Goal: Task Accomplishment & Management: Manage account settings

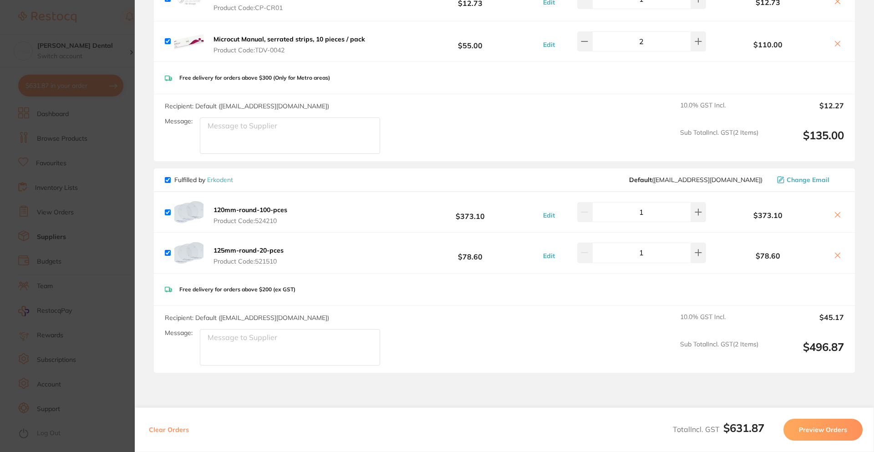
scroll to position [210, 0]
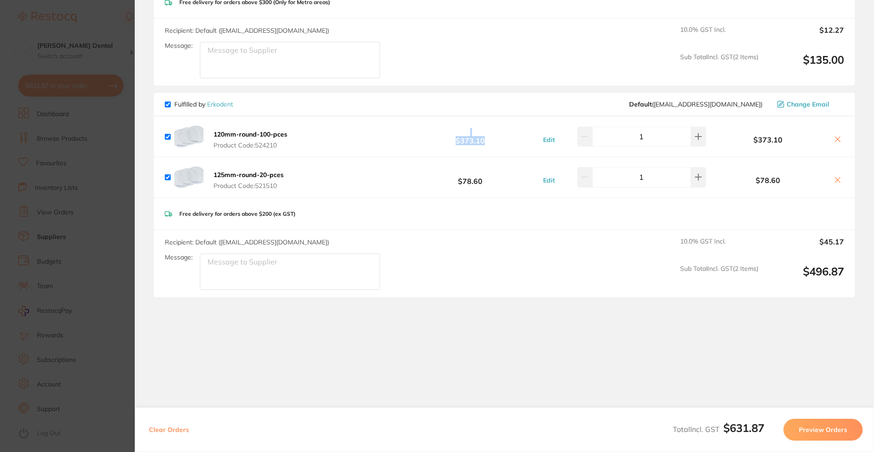
drag, startPoint x: 485, startPoint y: 143, endPoint x: 438, endPoint y: 136, distance: 47.3
click at [438, 136] on b "$373.10" at bounding box center [471, 136] width 136 height 17
click at [436, 143] on b "$373.10" at bounding box center [471, 136] width 136 height 17
drag, startPoint x: 465, startPoint y: 141, endPoint x: 496, endPoint y: 141, distance: 31.0
click at [496, 141] on b "$373.10" at bounding box center [471, 136] width 136 height 17
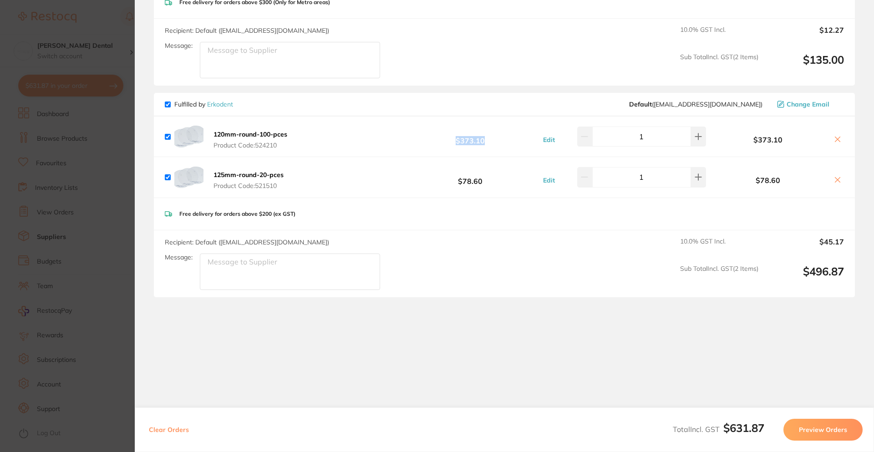
click at [496, 142] on b "$373.10" at bounding box center [471, 136] width 136 height 17
click at [836, 143] on button at bounding box center [838, 140] width 13 height 10
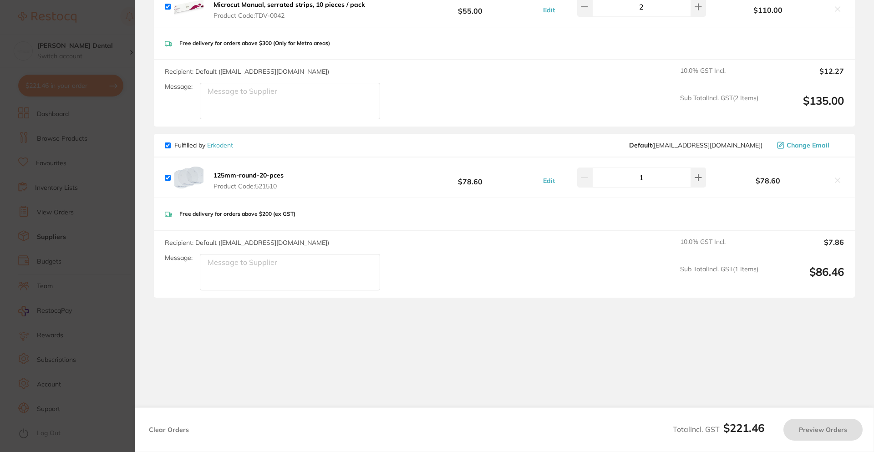
checkbox input "true"
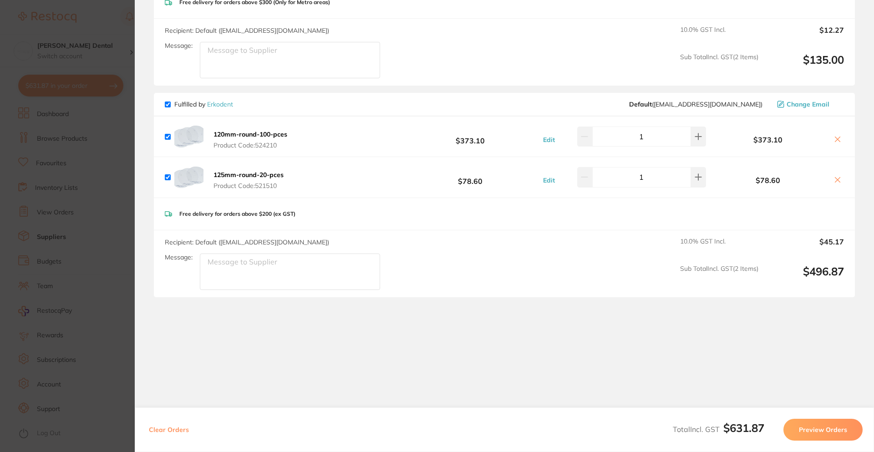
click at [163, 137] on div "120mm-round-100-pces Product Code: 524210 $373.10 Edit 1 $373.10" at bounding box center [504, 137] width 701 height 40
click at [166, 137] on input "checkbox" at bounding box center [168, 137] width 6 height 6
checkbox input "false"
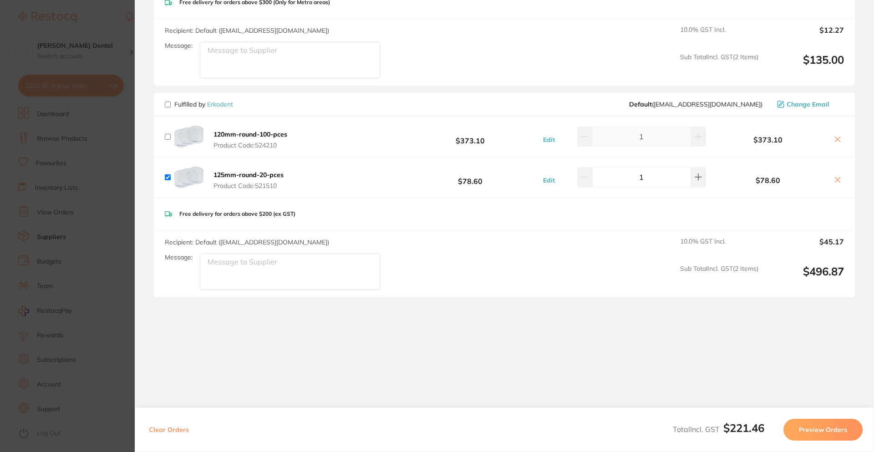
click at [838, 138] on icon at bounding box center [837, 139] width 7 height 7
checkbox input "true"
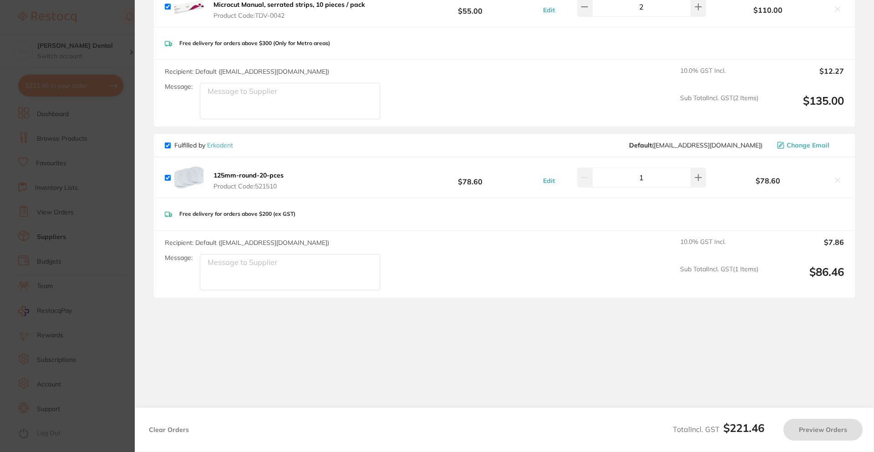
checkbox input "false"
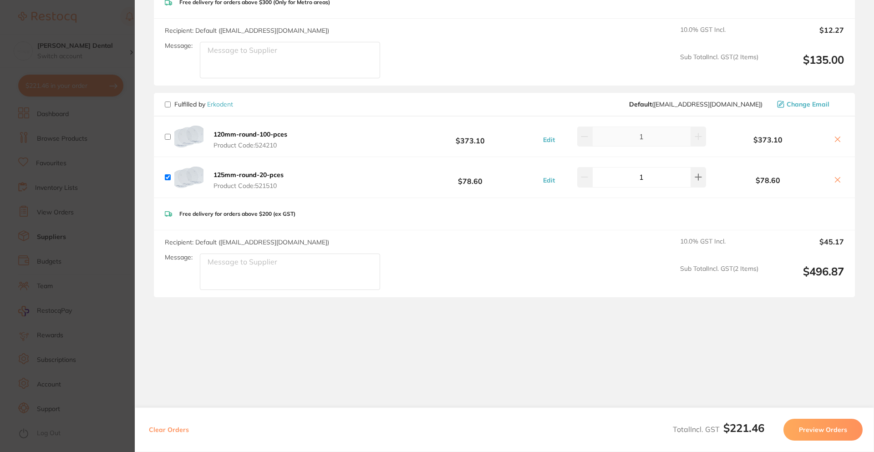
click at [112, 126] on section "Update RRP Set your pre negotiated price for this item. Item Agreed RRP (excl. …" at bounding box center [437, 226] width 874 height 452
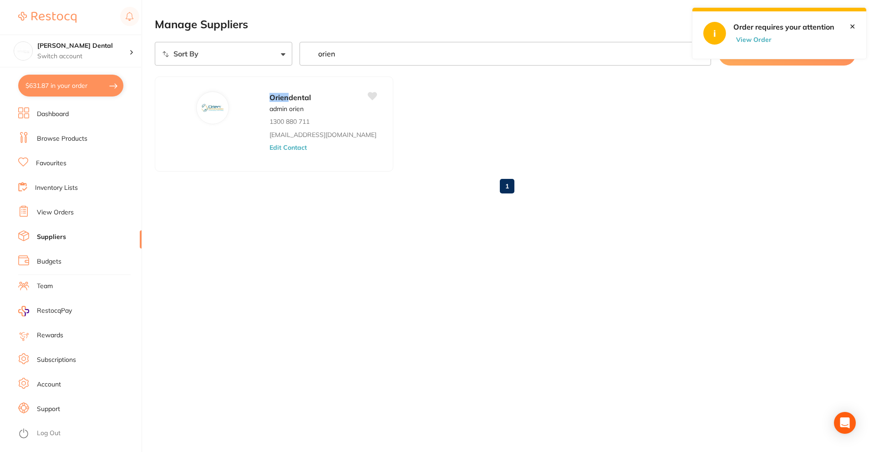
click at [50, 136] on link "Browse Products" at bounding box center [62, 138] width 51 height 9
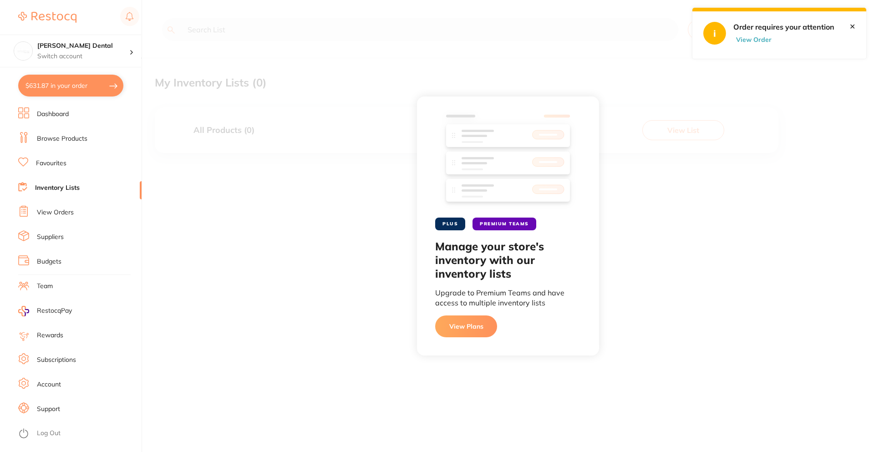
click at [57, 165] on link "Favourites" at bounding box center [51, 163] width 31 height 9
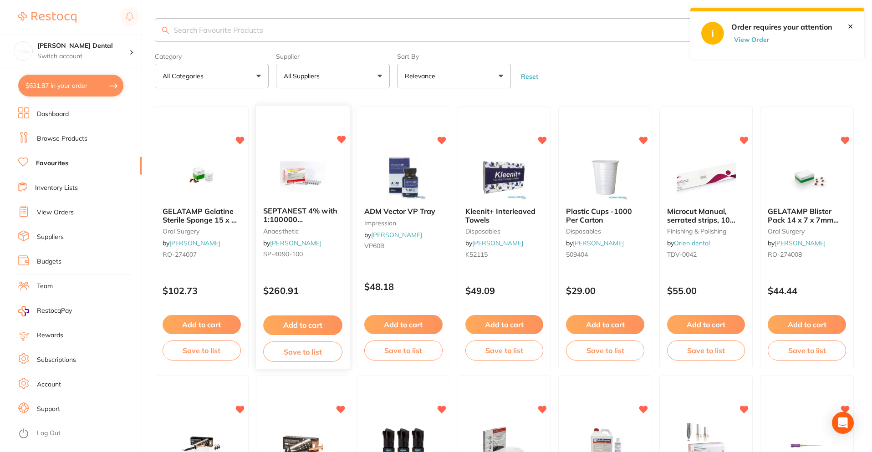
click at [298, 331] on button "Add to cart" at bounding box center [302, 326] width 79 height 20
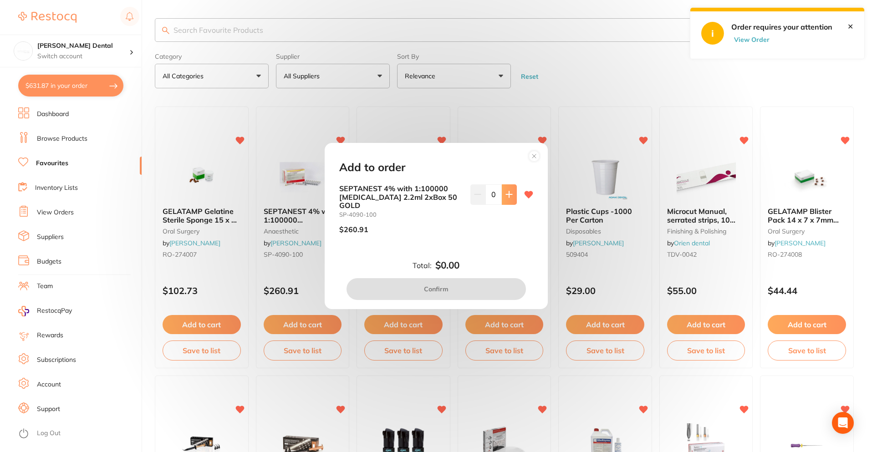
click at [510, 198] on icon at bounding box center [508, 194] width 7 height 7
type input "1"
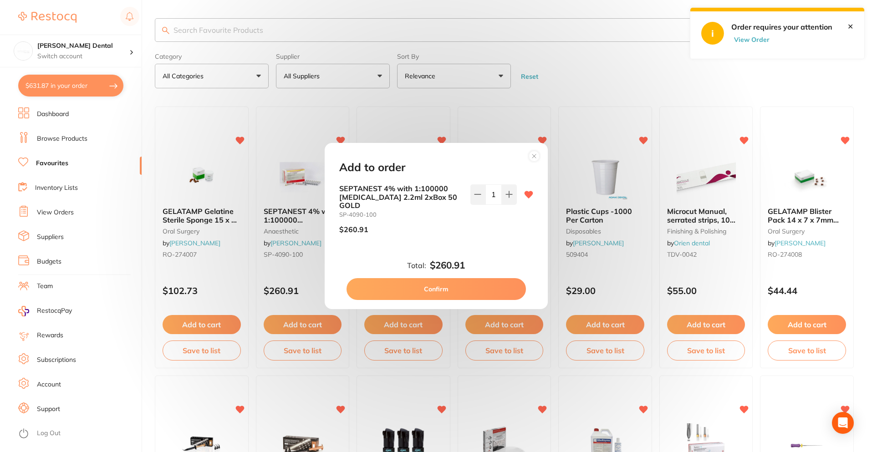
click at [462, 287] on button "Confirm" at bounding box center [436, 289] width 179 height 22
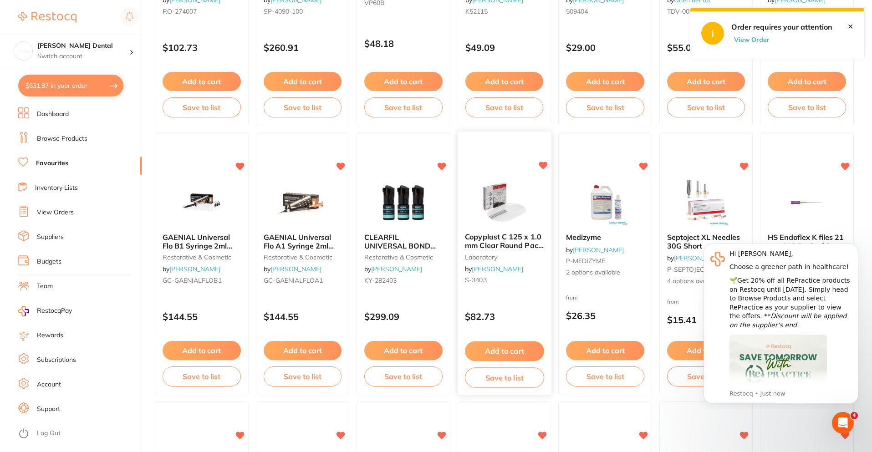
scroll to position [273, 0]
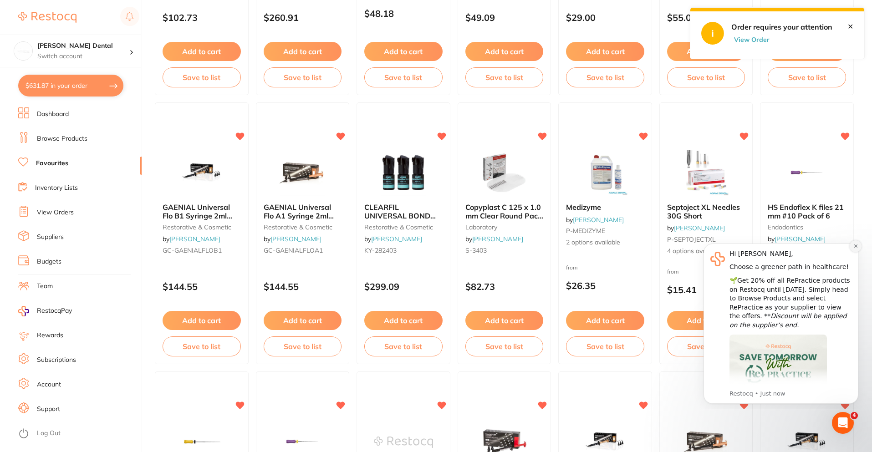
click at [856, 242] on button "Dismiss notification" at bounding box center [856, 246] width 12 height 12
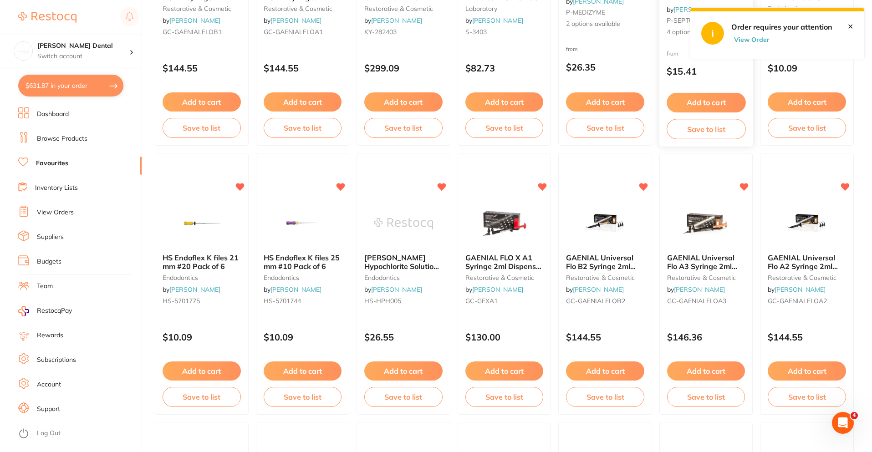
scroll to position [501, 0]
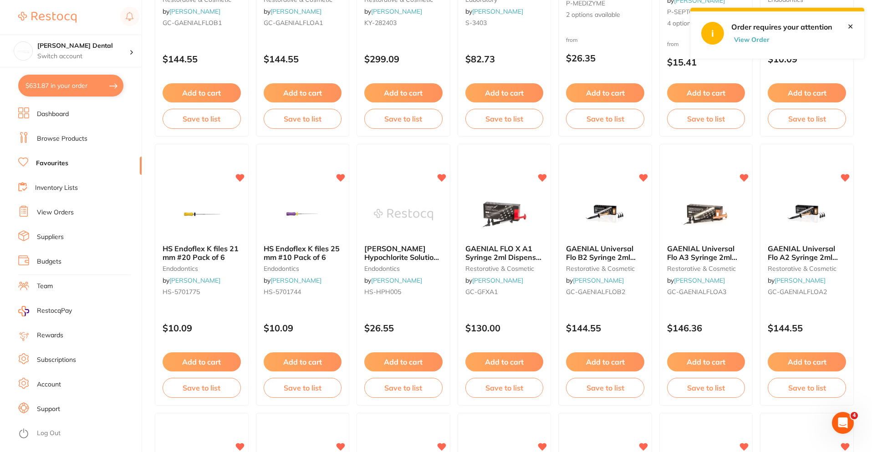
click at [40, 213] on link "View Orders" at bounding box center [55, 212] width 37 height 9
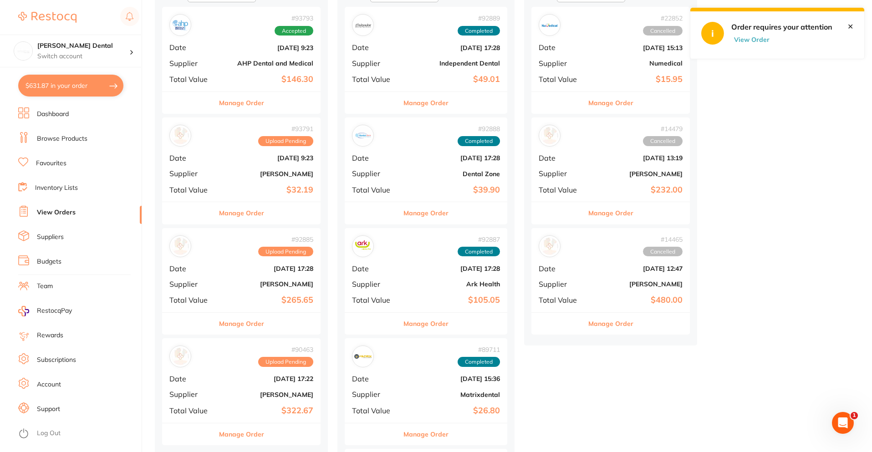
scroll to position [137, 0]
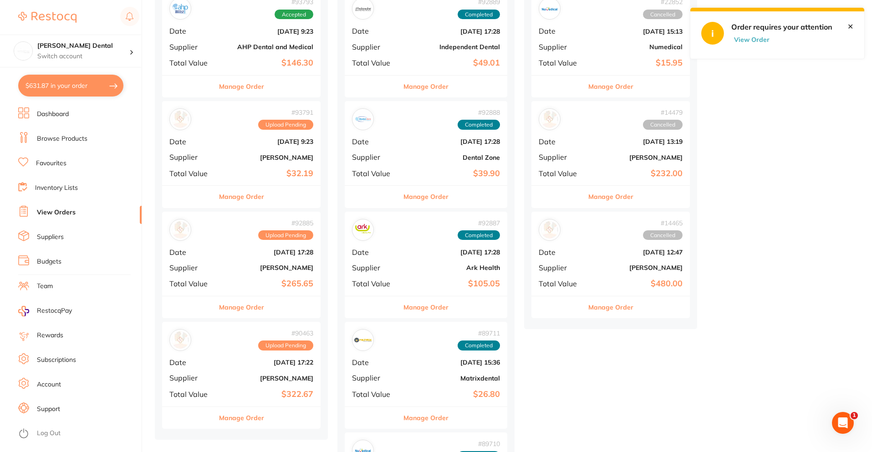
click at [240, 278] on div "# 92885 Upload Pending Date [DATE] 17:28 Supplier [PERSON_NAME] Total Value $26…" at bounding box center [241, 254] width 158 height 84
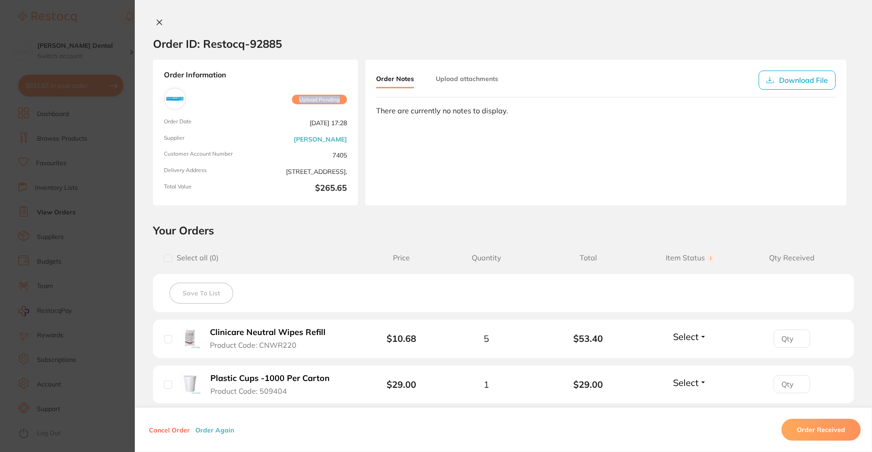
drag, startPoint x: 296, startPoint y: 99, endPoint x: 346, endPoint y: 99, distance: 49.6
click at [346, 99] on div "Order Information Upload Pending Order Date Sept 4 2025, 17:28 Supplier Adam De…" at bounding box center [255, 133] width 205 height 146
click at [337, 260] on span "Select all ( 0 )" at bounding box center [267, 258] width 206 height 9
drag, startPoint x: 158, startPoint y: 20, endPoint x: 178, endPoint y: 23, distance: 19.9
click at [157, 20] on icon at bounding box center [159, 22] width 7 height 7
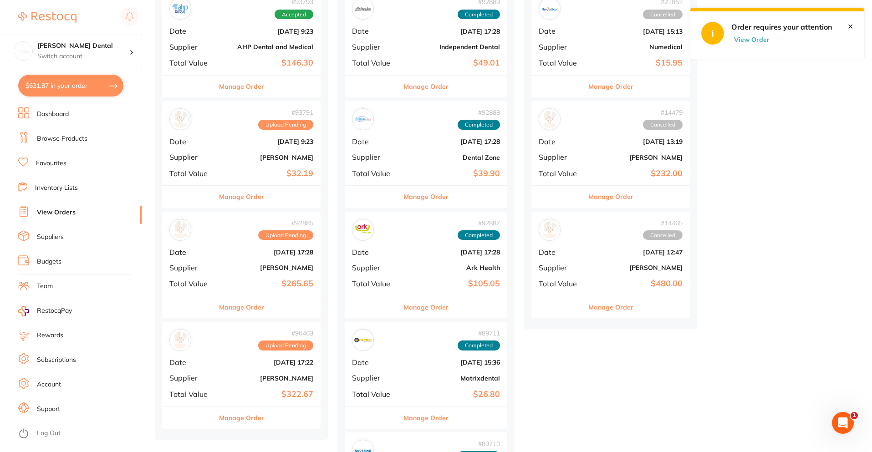
click at [243, 259] on div "# 92885 Upload Pending Date [DATE] 17:28 Supplier [PERSON_NAME] Total Value $26…" at bounding box center [241, 254] width 158 height 84
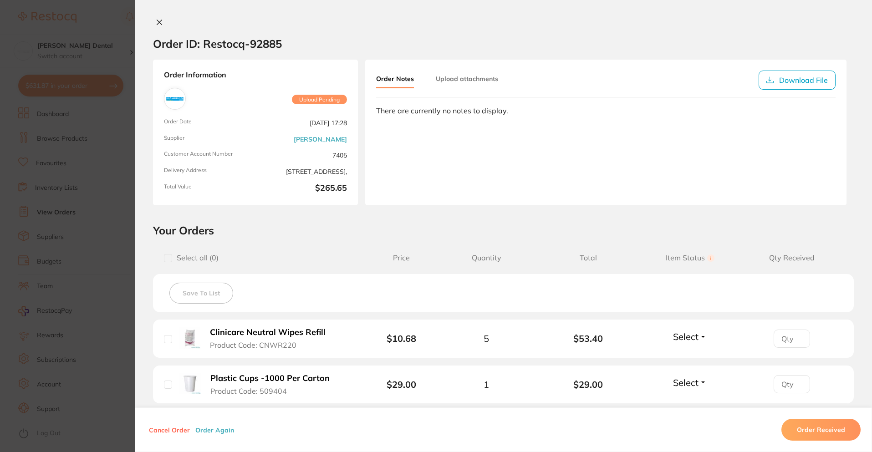
drag, startPoint x: 160, startPoint y: 24, endPoint x: 168, endPoint y: 15, distance: 12.3
click at [159, 24] on section "Order ID: Restocq- 92885 Order Information Upload Pending Order Date Sept 4 202…" at bounding box center [436, 226] width 872 height 452
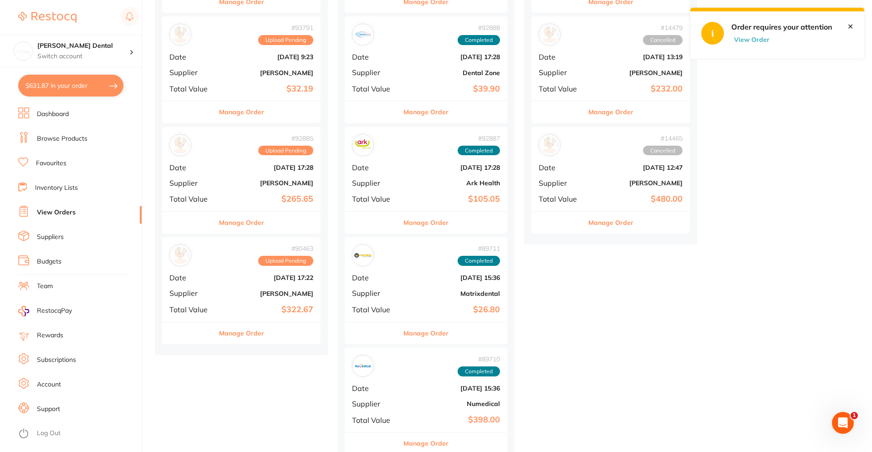
scroll to position [228, 0]
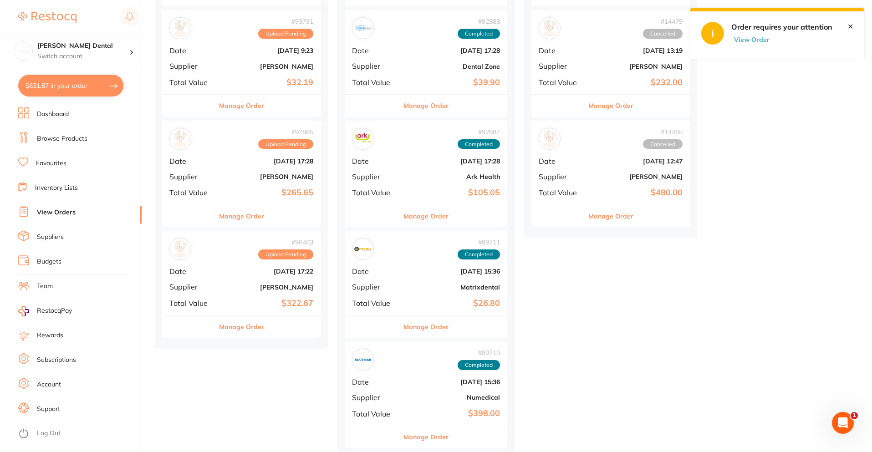
click at [234, 284] on b "[PERSON_NAME]" at bounding box center [267, 287] width 91 height 7
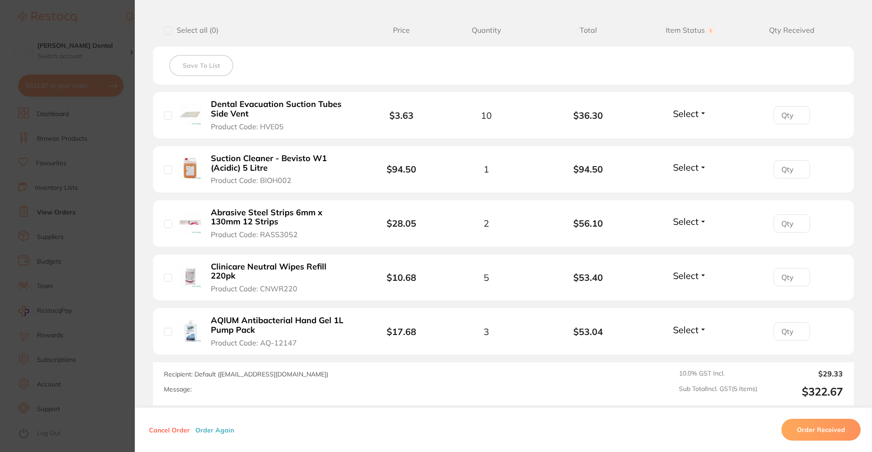
click at [87, 214] on section "Order ID: Restocq- 90463 Order Information Upload Pending Order Date Aug 15 202…" at bounding box center [436, 226] width 872 height 452
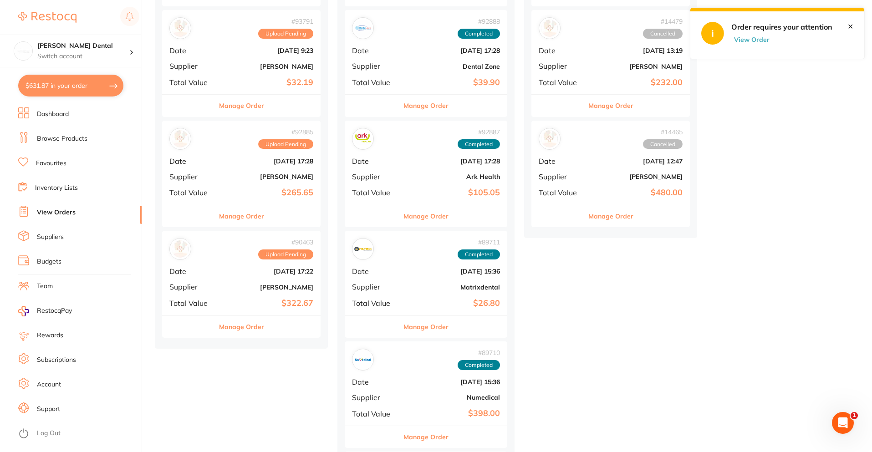
click at [214, 183] on div "# 92885 Upload Pending Date [DATE] 17:28 Supplier [PERSON_NAME] Total Value $26…" at bounding box center [241, 163] width 158 height 84
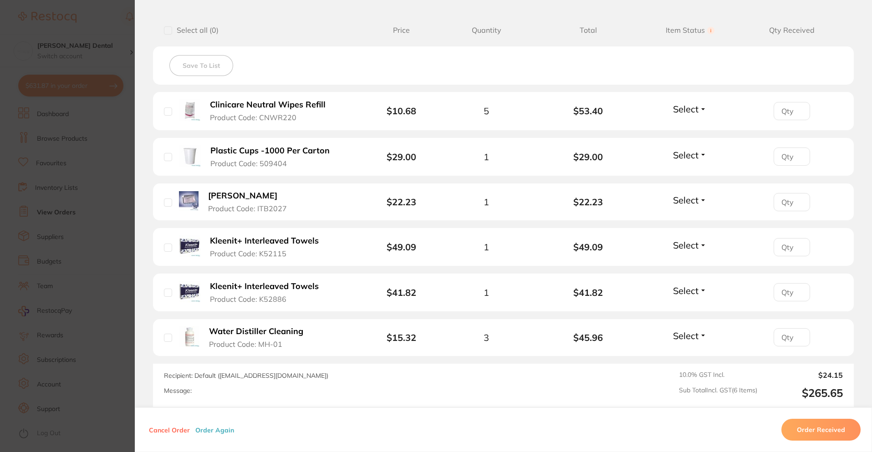
click at [88, 196] on section "Order ID: Restocq- 92885 Order Information Upload Pending Order Date Sept 4 202…" at bounding box center [436, 226] width 872 height 452
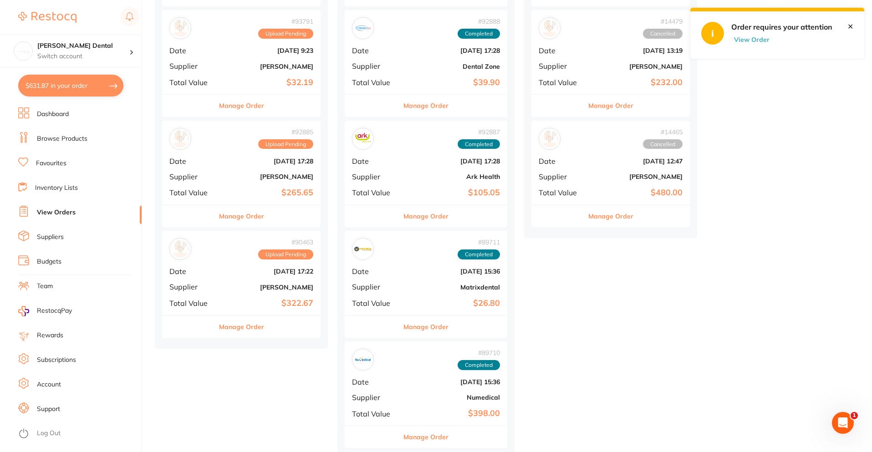
scroll to position [46, 0]
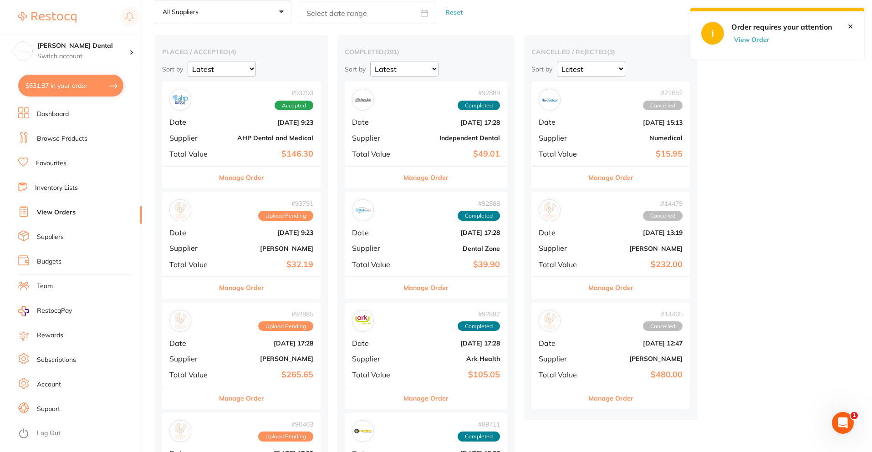
click at [852, 25] on link "✕" at bounding box center [851, 26] width 6 height 8
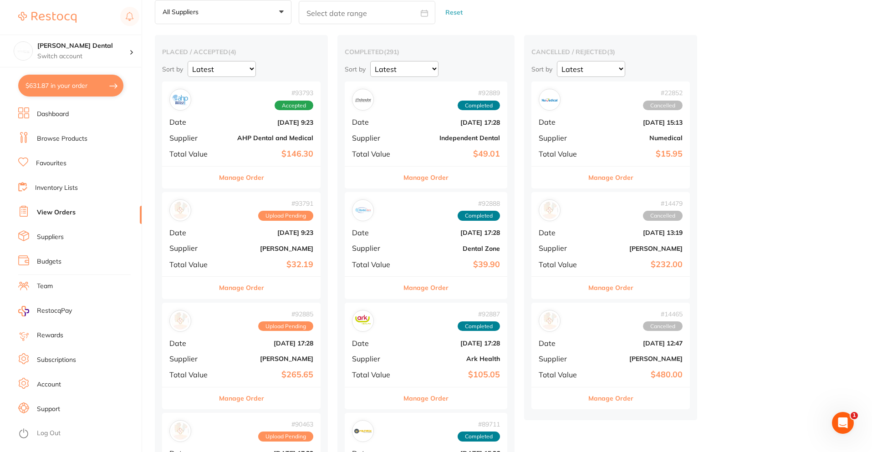
click at [226, 239] on div "# 93791 Upload Pending Date Sept 16 2025, 9:23 Supplier Henry Schein Halas Tota…" at bounding box center [241, 234] width 158 height 84
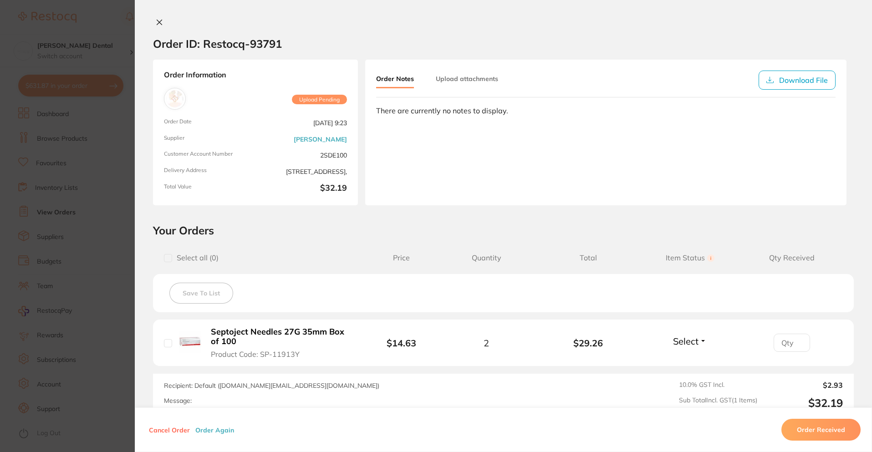
click at [113, 223] on section "Order ID: Restocq- 93791 Order Information Upload Pending Order Date Sept 16 20…" at bounding box center [436, 226] width 872 height 452
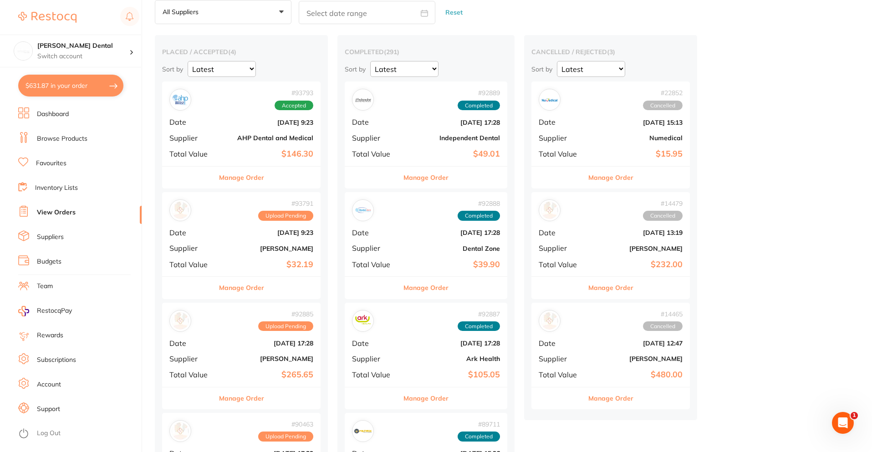
drag, startPoint x: 213, startPoint y: 230, endPoint x: 239, endPoint y: 243, distance: 29.3
click at [213, 230] on span "Date" at bounding box center [192, 233] width 46 height 8
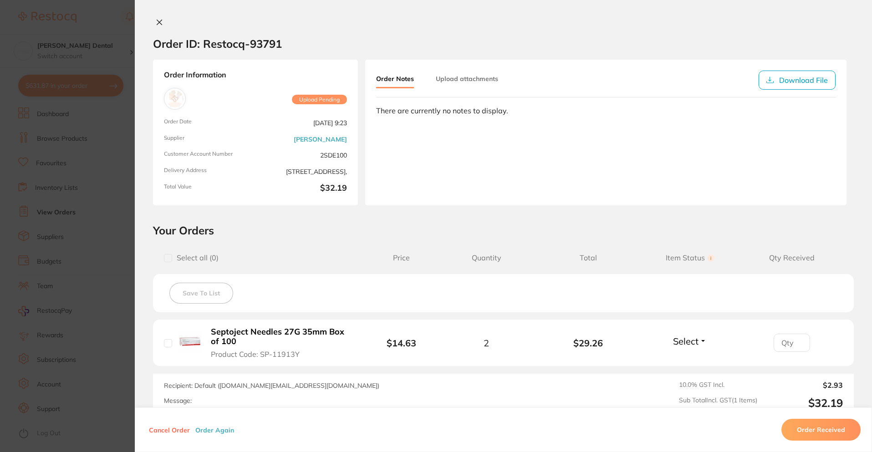
click at [175, 433] on button "Cancel Order" at bounding box center [169, 430] width 46 height 8
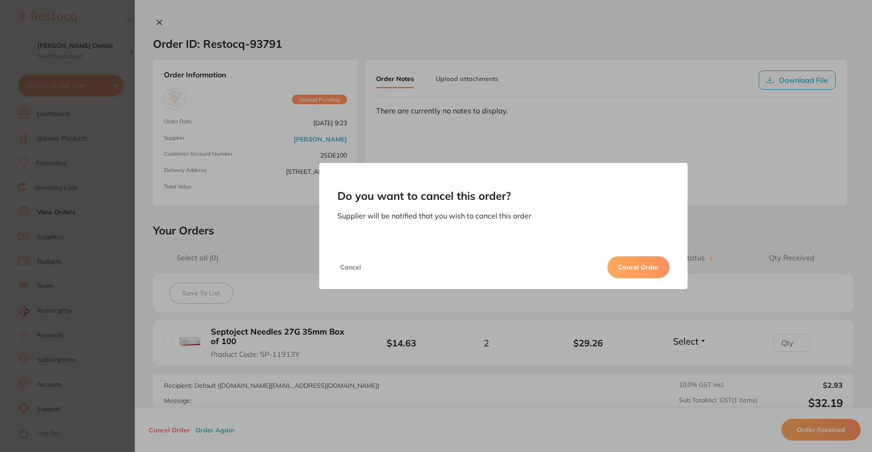
click at [653, 266] on button "Cancel Order" at bounding box center [639, 267] width 62 height 22
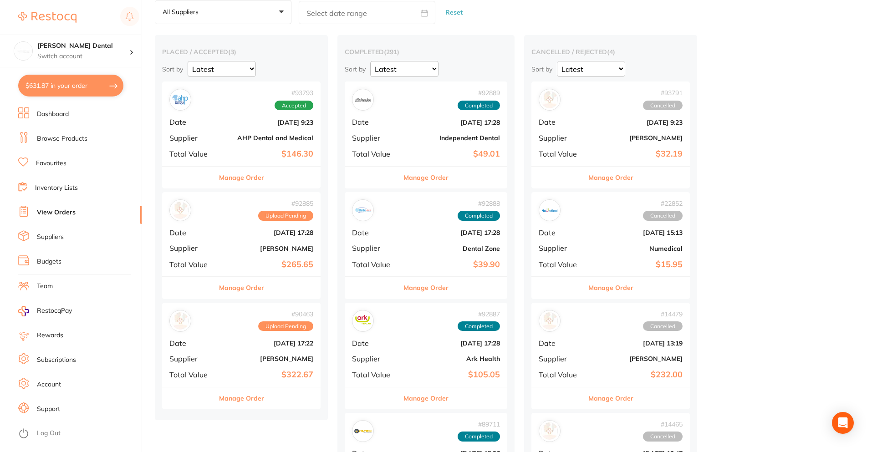
click at [239, 239] on div "# 92885 Upload Pending Date [DATE] 17:28 Supplier [PERSON_NAME] Total Value $26…" at bounding box center [241, 234] width 158 height 84
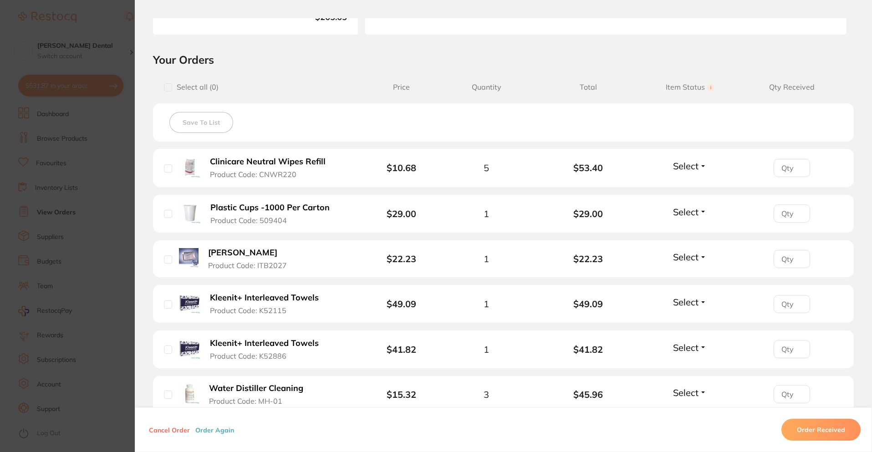
scroll to position [318, 0]
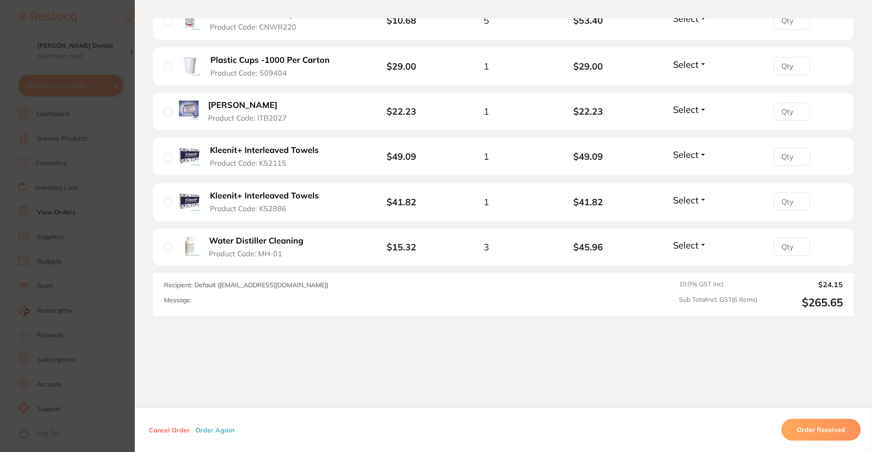
click at [91, 332] on section "Order ID: Restocq- 92885 Order Information Upload Pending Order Date Sept 4 202…" at bounding box center [436, 226] width 872 height 452
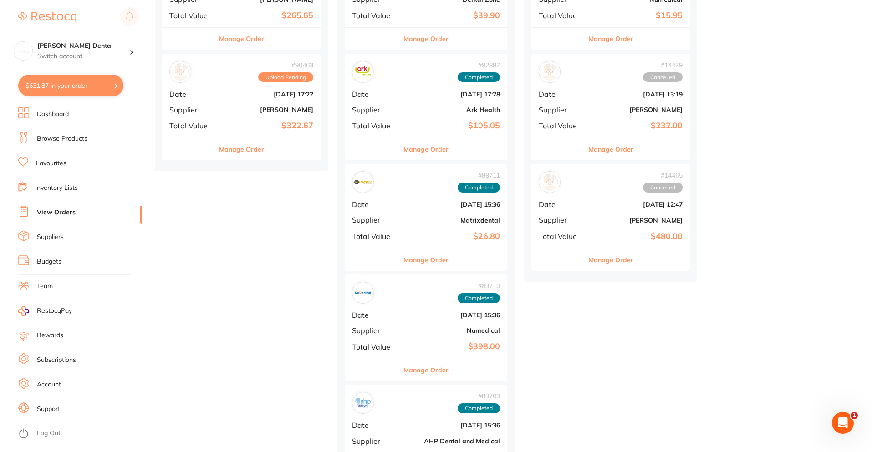
scroll to position [182, 0]
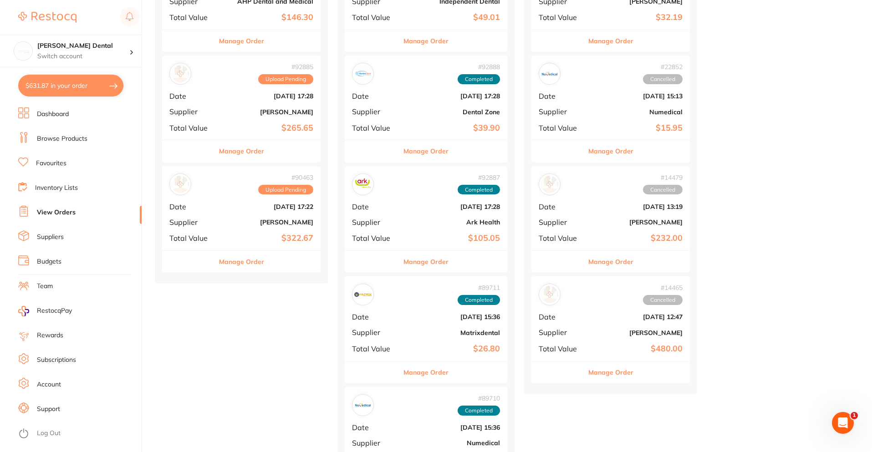
click at [214, 209] on span "Date" at bounding box center [192, 207] width 46 height 8
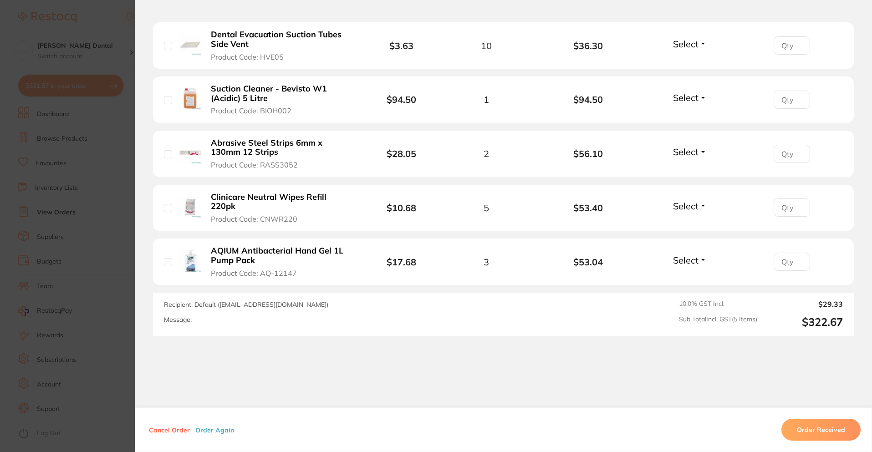
scroll to position [317, 0]
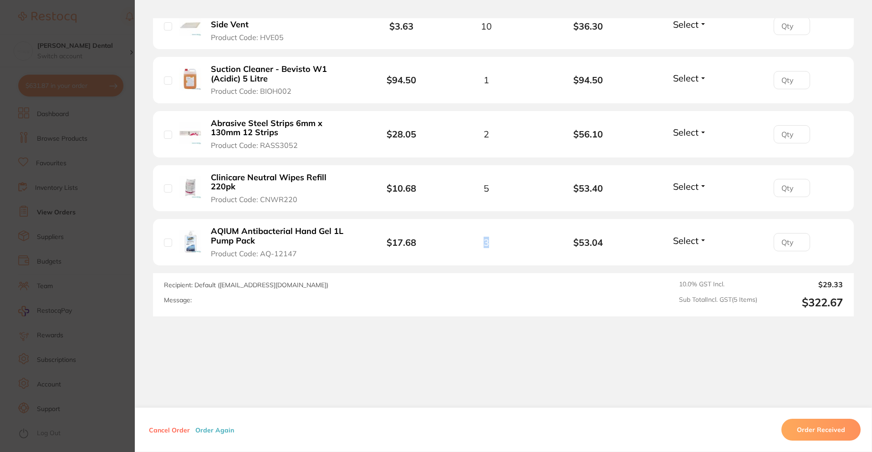
drag, startPoint x: 486, startPoint y: 240, endPoint x: 478, endPoint y: 240, distance: 8.7
click at [478, 240] on div "3" at bounding box center [486, 242] width 102 height 10
click at [485, 242] on span "3" at bounding box center [486, 242] width 5 height 10
drag, startPoint x: 257, startPoint y: 200, endPoint x: 291, endPoint y: 200, distance: 34.2
click at [291, 200] on span "Product Code: CNWR220" at bounding box center [254, 199] width 87 height 8
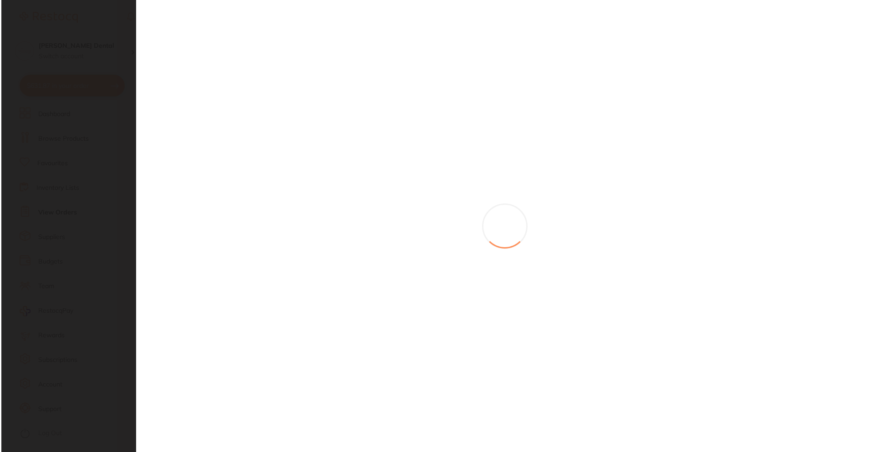
scroll to position [0, 0]
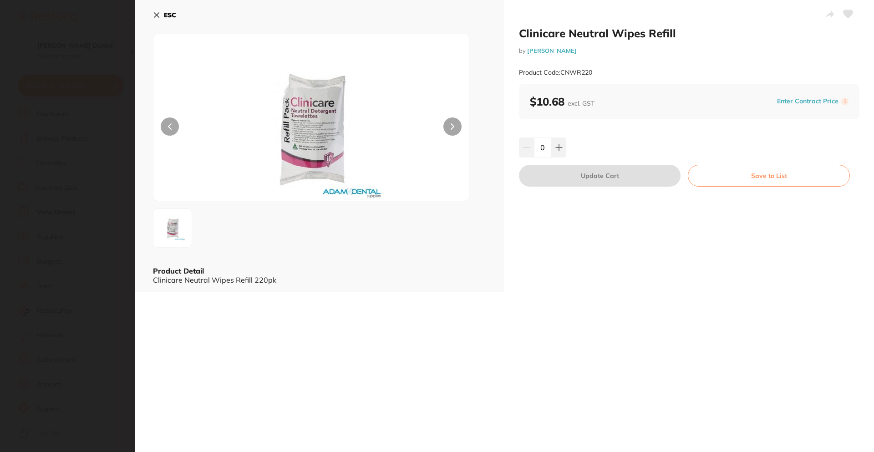
click at [165, 18] on b "ESC" at bounding box center [170, 15] width 12 height 8
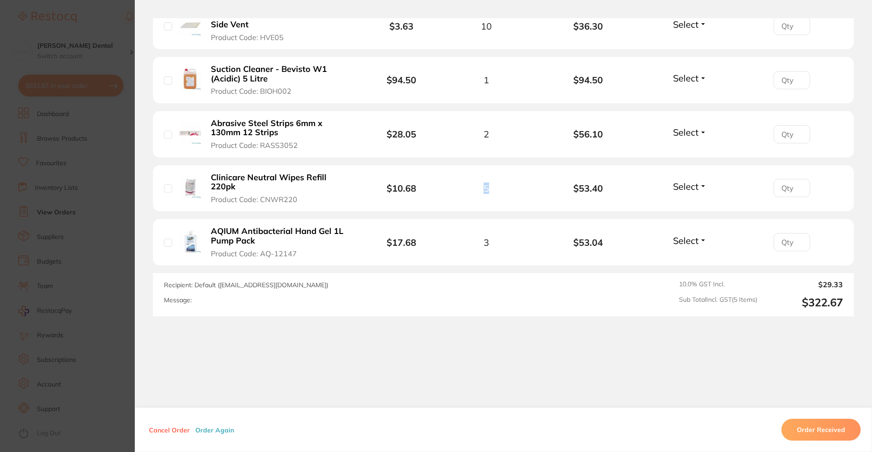
click at [484, 187] on span "5" at bounding box center [486, 188] width 5 height 10
click at [499, 192] on div "5" at bounding box center [486, 188] width 102 height 10
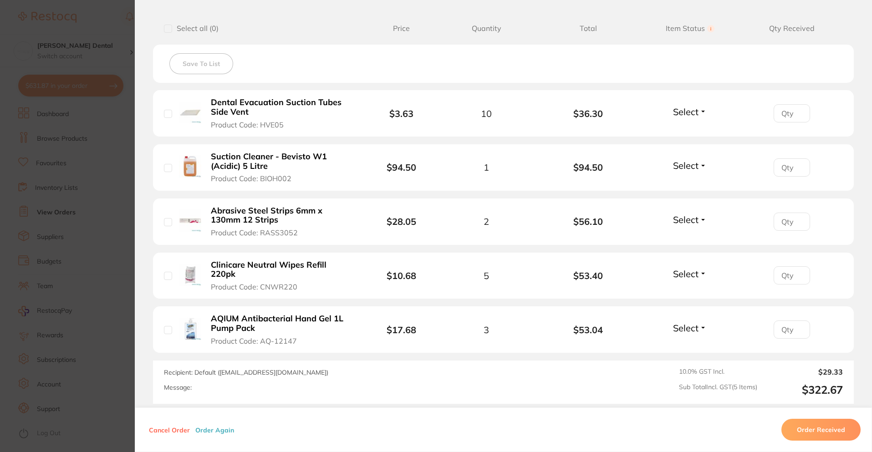
scroll to position [226, 0]
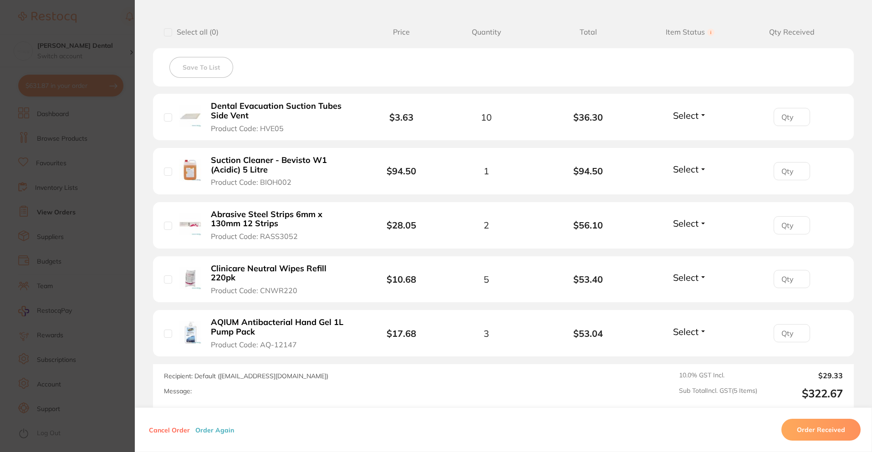
drag, startPoint x: 258, startPoint y: 240, endPoint x: 291, endPoint y: 240, distance: 33.7
click at [291, 240] on span "Product Code: RASS3052" at bounding box center [254, 236] width 87 height 8
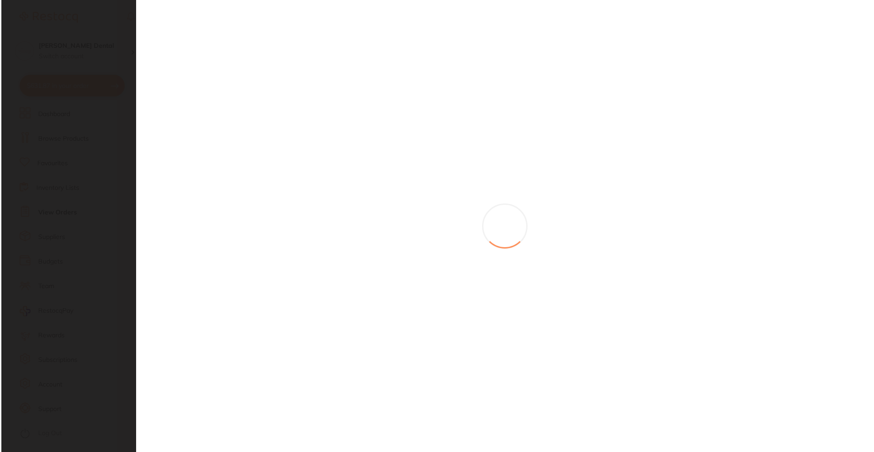
scroll to position [0, 0]
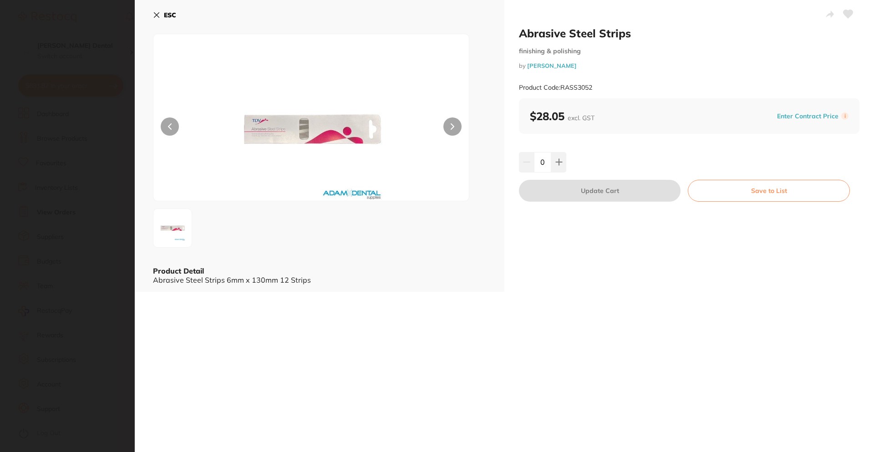
click at [161, 13] on button "ESC" at bounding box center [164, 14] width 23 height 15
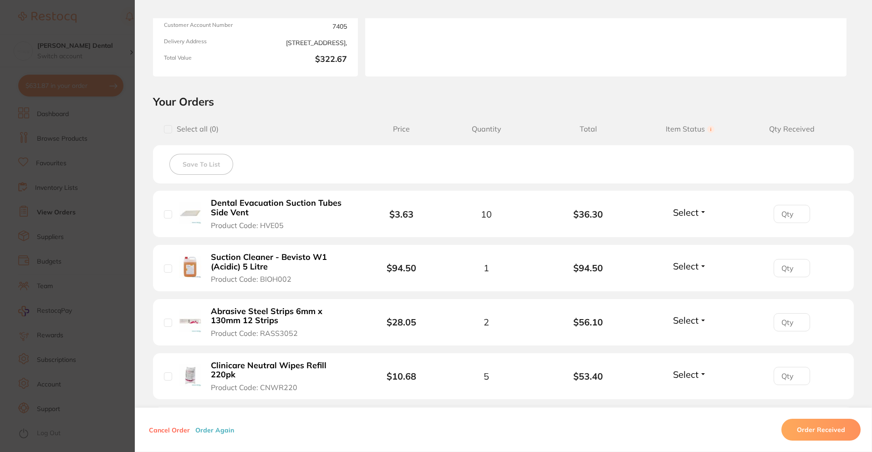
scroll to position [137, 0]
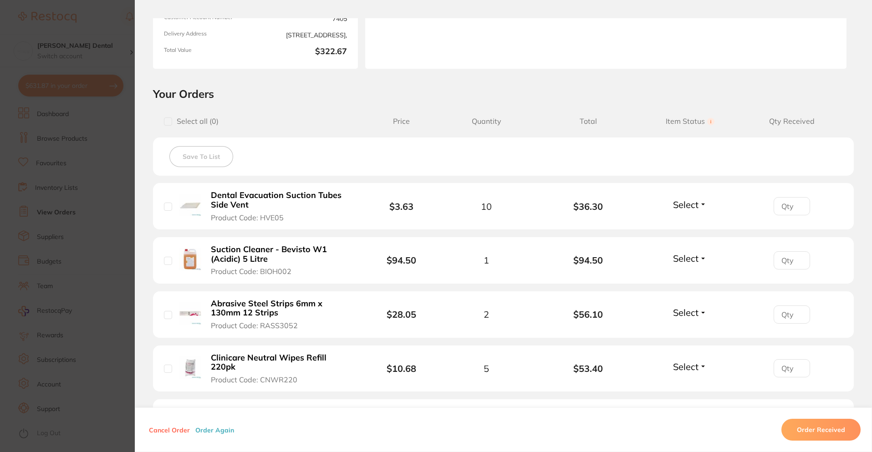
click at [112, 237] on section "Order ID: Restocq- 90463 Order Information Upload Pending Order Date Aug 15 202…" at bounding box center [436, 226] width 872 height 452
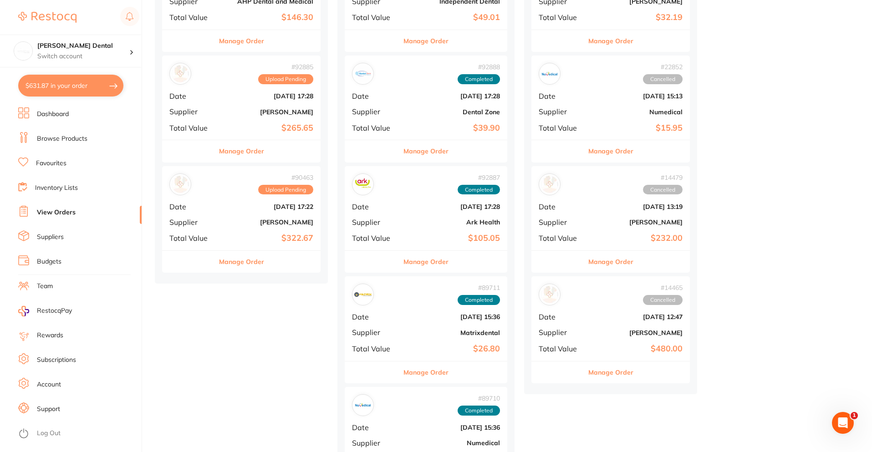
click at [244, 225] on b "[PERSON_NAME]" at bounding box center [267, 222] width 91 height 7
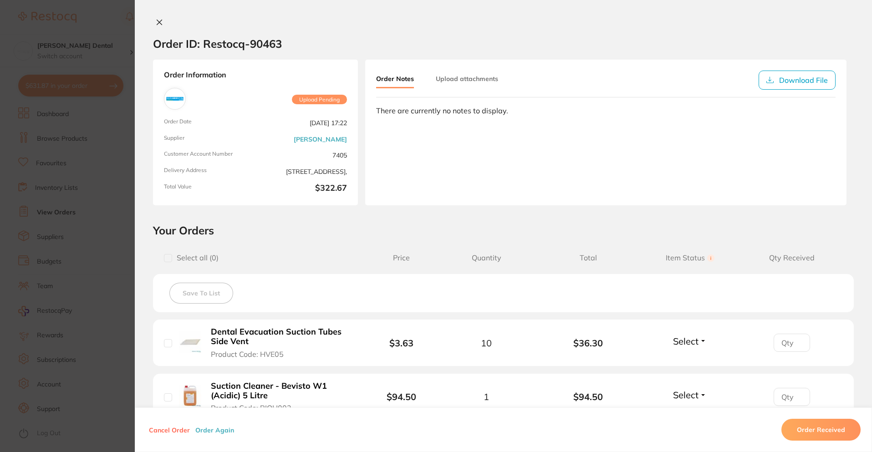
scroll to position [317, 0]
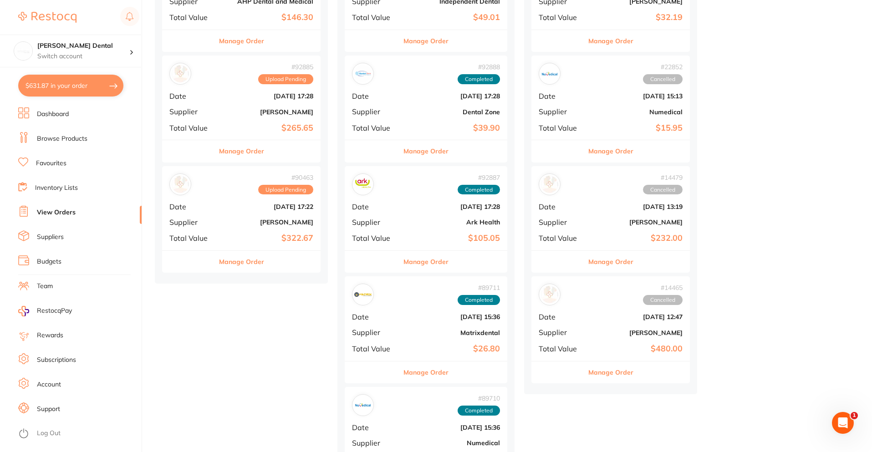
scroll to position [210, 0]
click at [274, 224] on b "[PERSON_NAME]" at bounding box center [267, 222] width 91 height 7
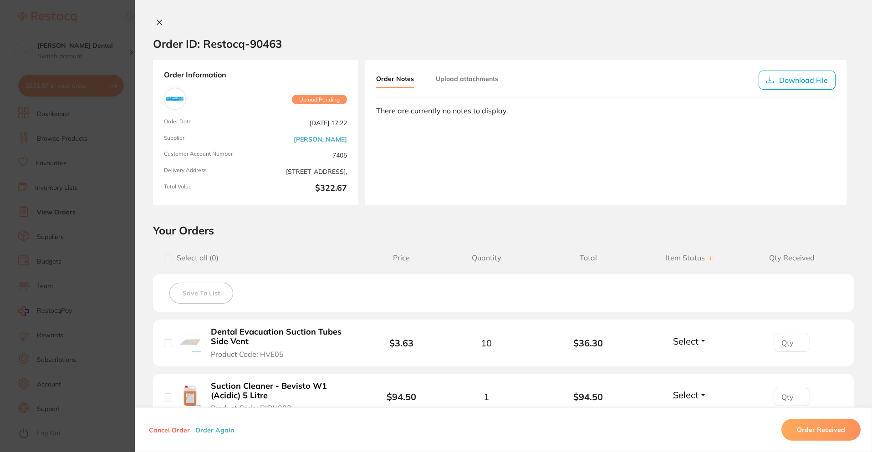
click at [167, 427] on button "Cancel Order" at bounding box center [169, 430] width 46 height 8
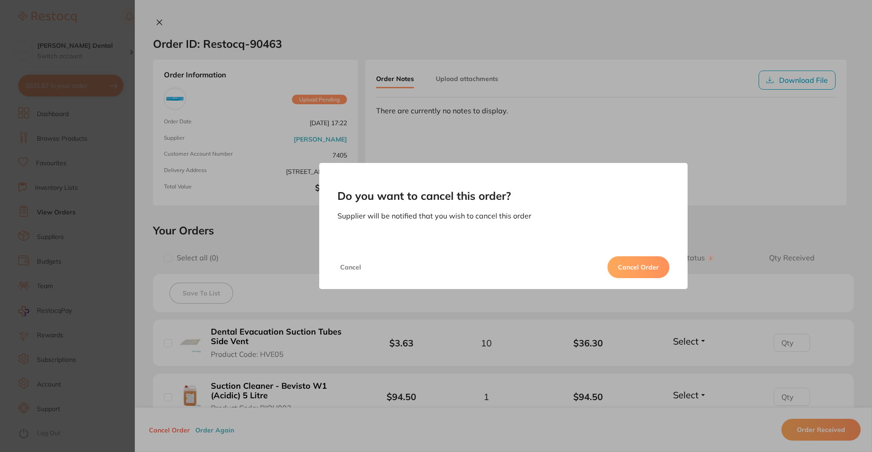
scroll to position [0, 0]
click at [664, 270] on button "Cancel Order" at bounding box center [639, 267] width 62 height 22
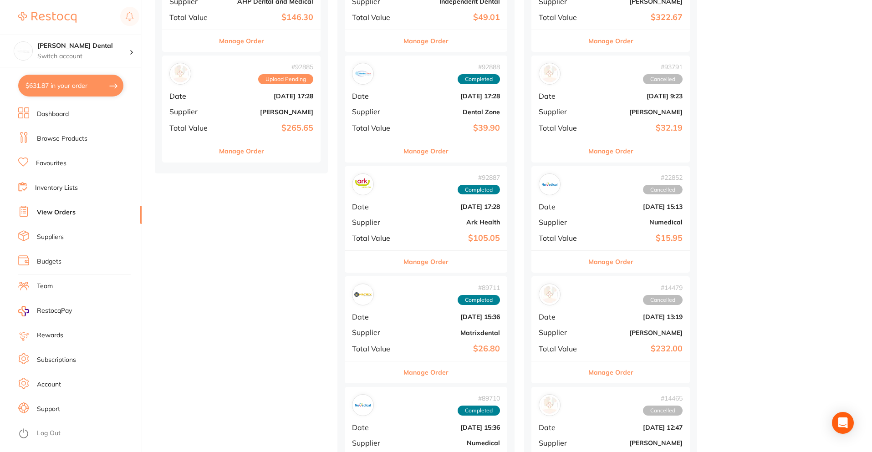
click at [250, 116] on div "# 92885 Upload Pending Date [DATE] 17:28 Supplier [PERSON_NAME] Total Value $26…" at bounding box center [241, 98] width 158 height 84
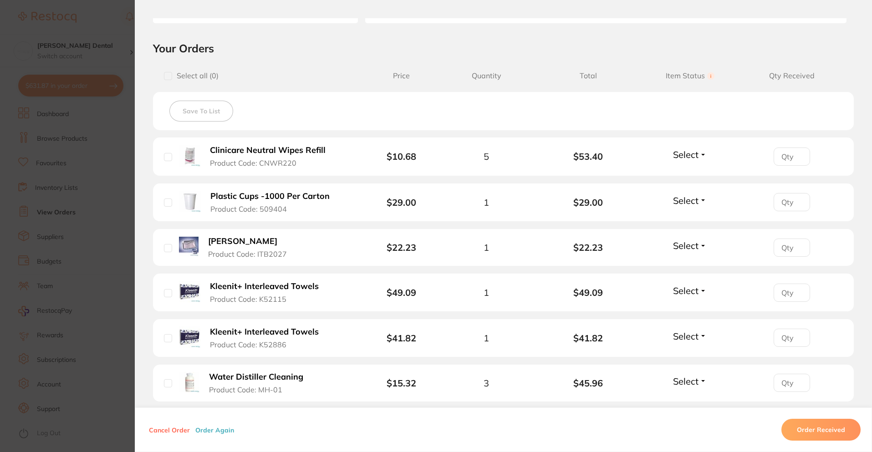
drag, startPoint x: 282, startPoint y: 253, endPoint x: 296, endPoint y: 249, distance: 14.6
click at [260, 252] on span "Product Code: ITB2027" at bounding box center [247, 254] width 79 height 8
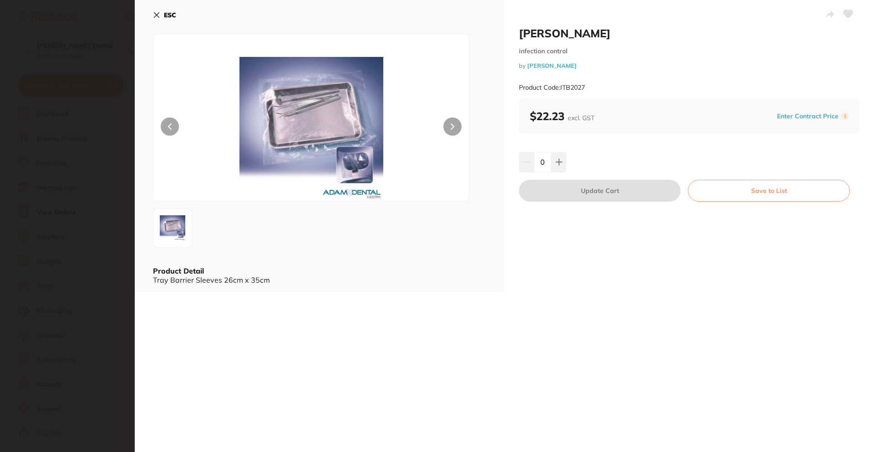
click at [172, 14] on b "ESC" at bounding box center [170, 15] width 12 height 8
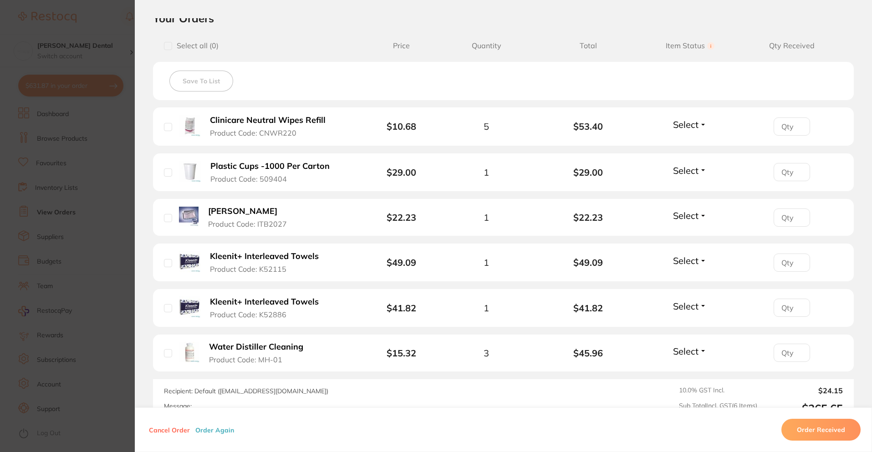
scroll to position [228, 0]
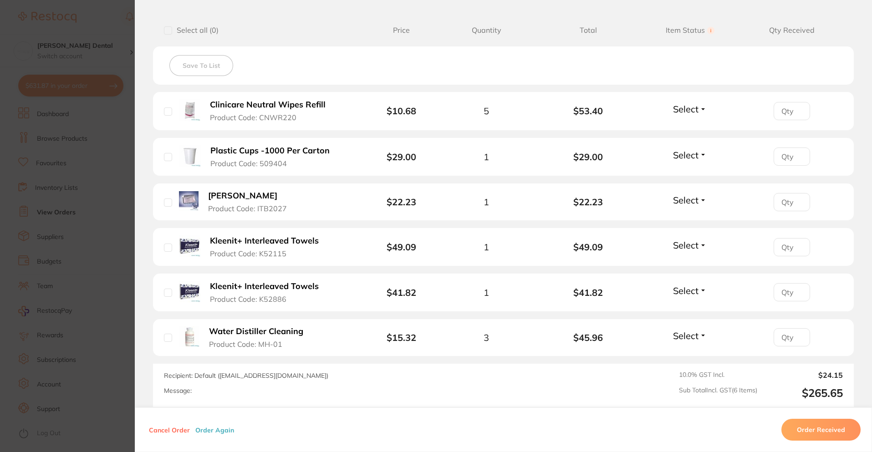
click at [175, 429] on button "Cancel Order" at bounding box center [169, 430] width 46 height 8
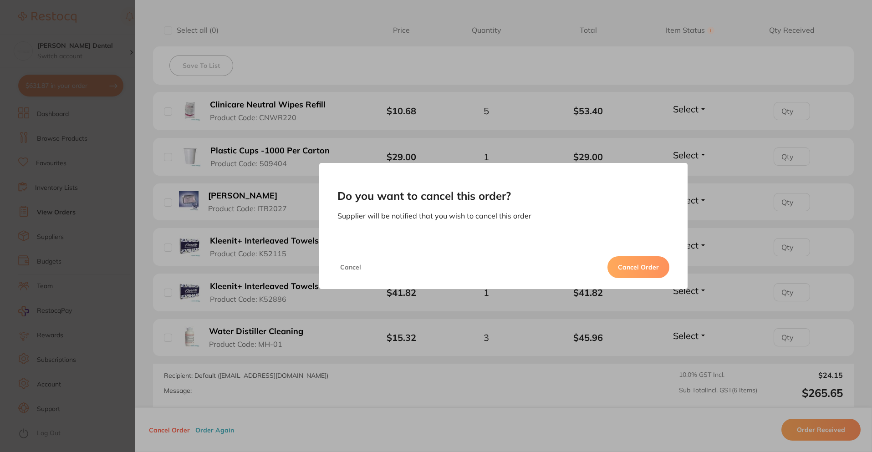
click at [622, 268] on button "Cancel Order" at bounding box center [639, 267] width 62 height 22
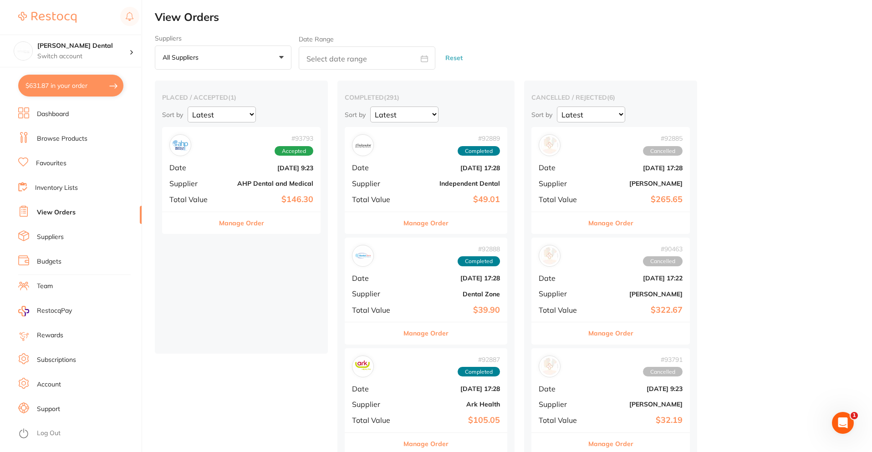
click at [240, 163] on div "# 93793 Accepted Date [DATE] 9:23 Supplier AHP Dental and Medical Total Value $…" at bounding box center [241, 169] width 158 height 84
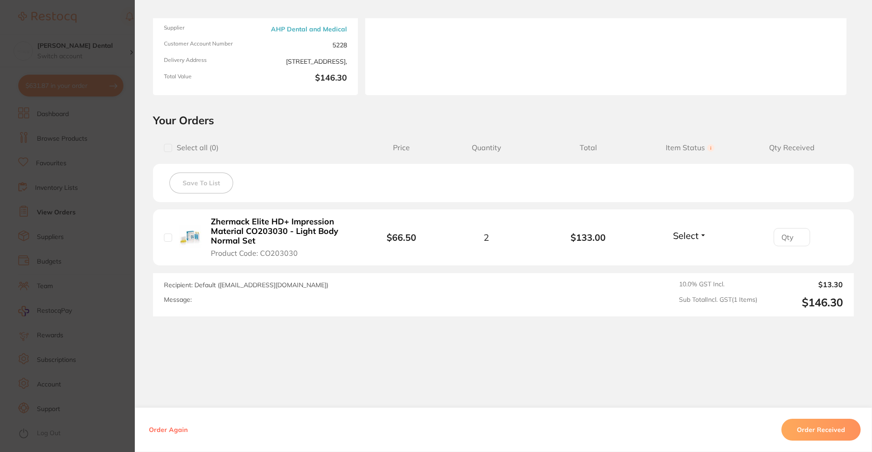
click at [117, 254] on section "Order ID: Restocq- 93793 Order Information Accepted Order Order Date [DATE] 9:2…" at bounding box center [436, 226] width 872 height 452
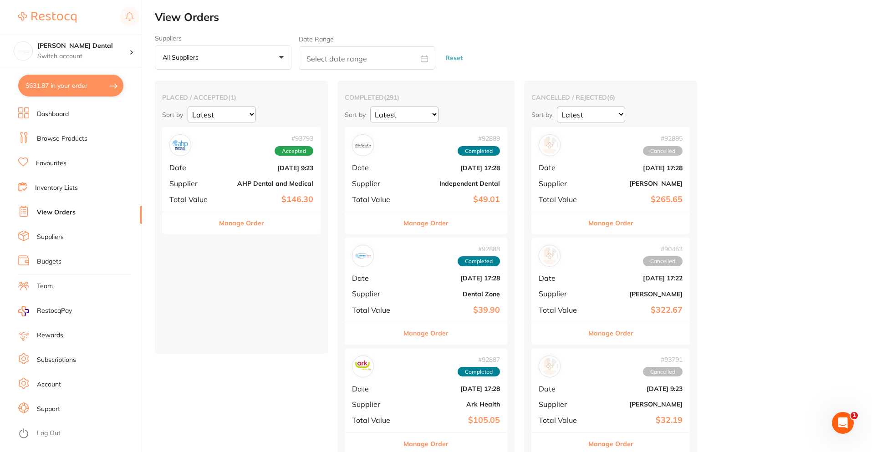
click at [67, 133] on li "Browse Products" at bounding box center [79, 139] width 123 height 14
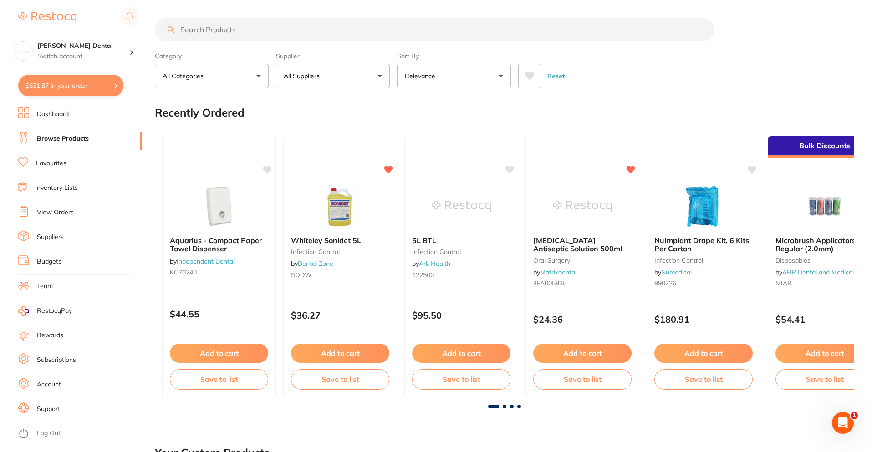
click at [259, 27] on input "search" at bounding box center [434, 29] width 559 height 23
type input "medizyme"
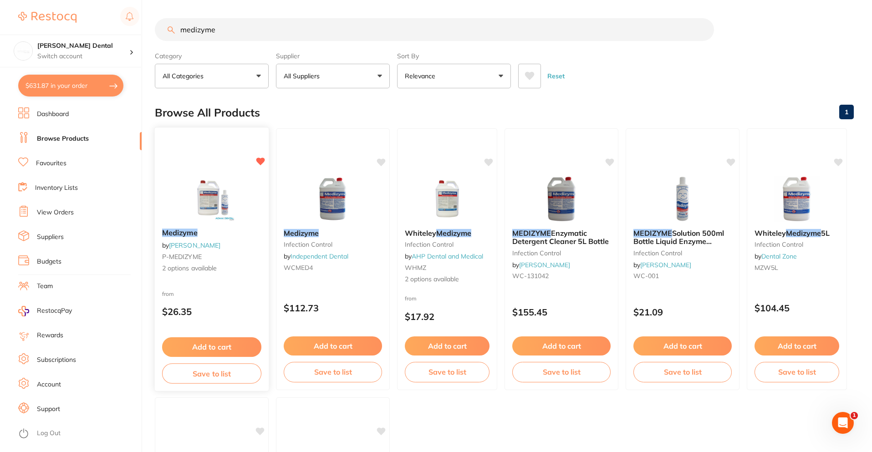
click at [210, 245] on link "[PERSON_NAME]" at bounding box center [194, 245] width 51 height 8
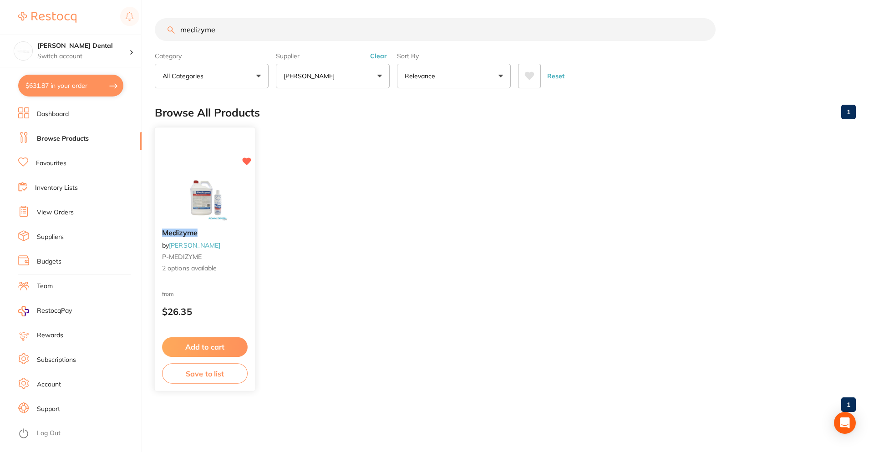
click at [209, 233] on b "Medizyme" at bounding box center [205, 233] width 86 height 9
click at [185, 240] on div "Medizyme by [PERSON_NAME] P-MEDIZYME 2 options available" at bounding box center [205, 250] width 100 height 59
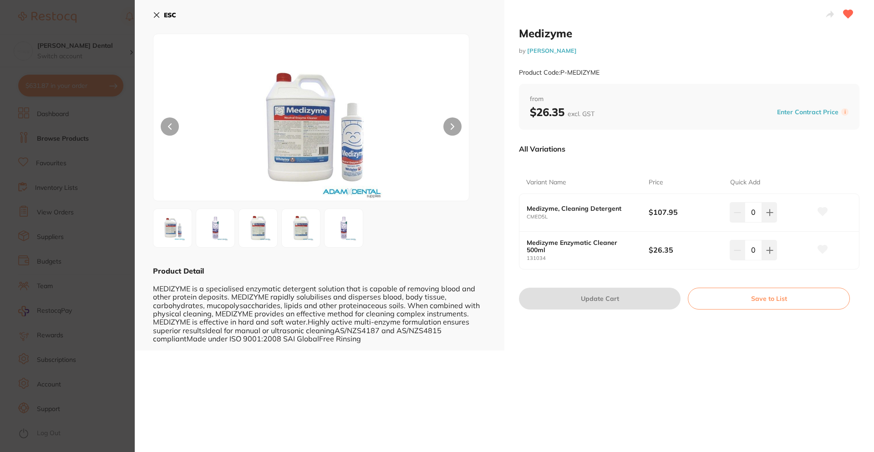
click at [167, 13] on b "ESC" at bounding box center [170, 15] width 12 height 8
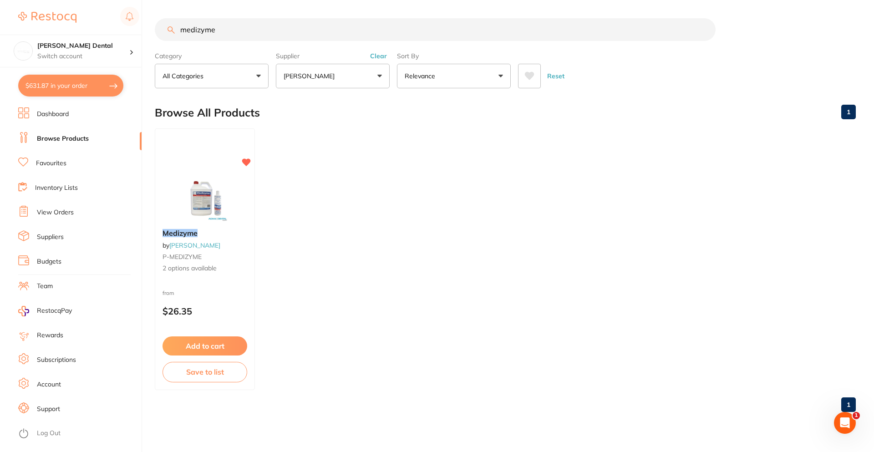
drag, startPoint x: 96, startPoint y: 56, endPoint x: 31, endPoint y: 75, distance: 68.3
click at [39, 71] on div "$631.87 [PERSON_NAME] Dental Switch account [PERSON_NAME] Dental $631.87 in you…" at bounding box center [437, 226] width 874 height 452
click at [60, 80] on button "$631.87 in your order" at bounding box center [70, 86] width 105 height 22
checkbox input "true"
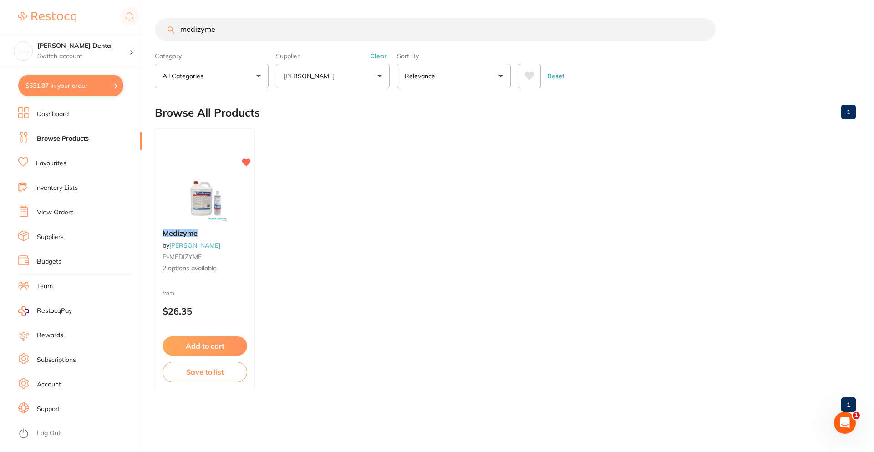
checkbox input "true"
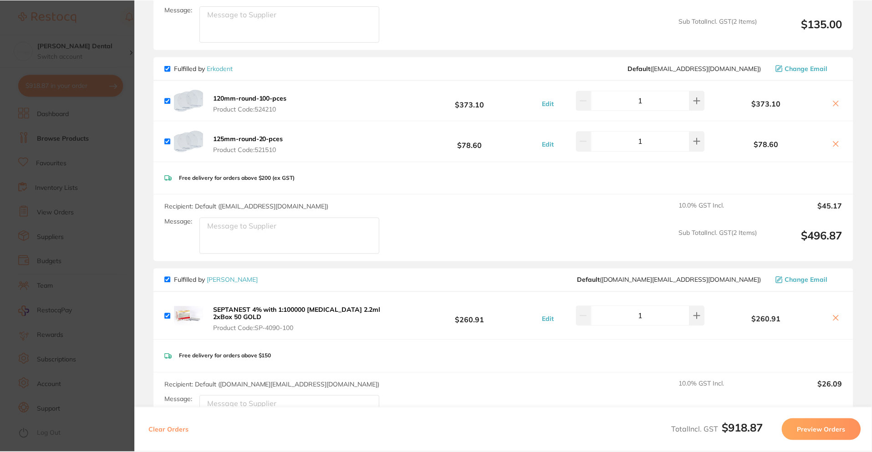
scroll to position [319, 0]
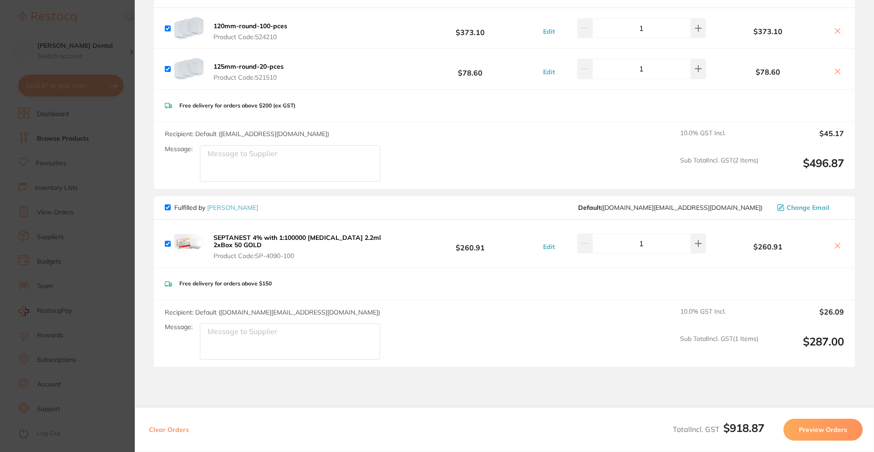
click at [66, 214] on section "Update RRP Set your pre negotiated price for this item. Item Agreed RRP (excl. …" at bounding box center [437, 226] width 874 height 452
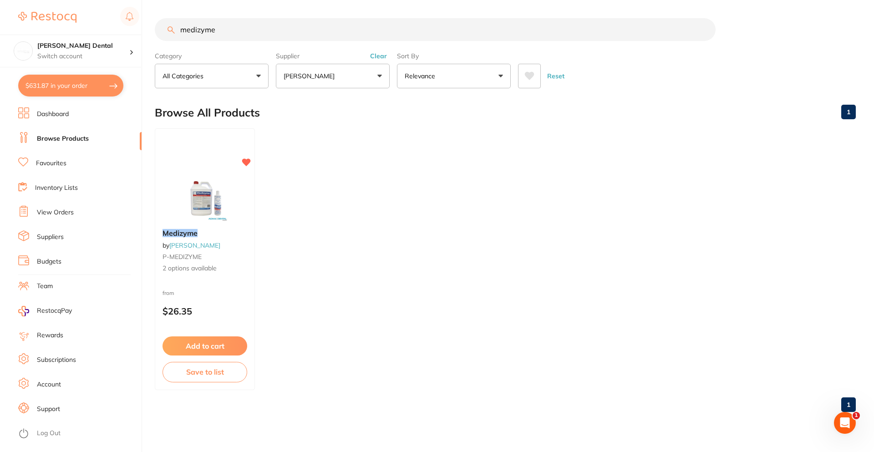
drag, startPoint x: 236, startPoint y: 30, endPoint x: 6, endPoint y: 14, distance: 231.0
click at [30, 27] on div "$631.87 [PERSON_NAME] Dental Switch account [PERSON_NAME] Dental $631.87 in you…" at bounding box center [437, 226] width 874 height 452
type input "l"
type input "lignospan"
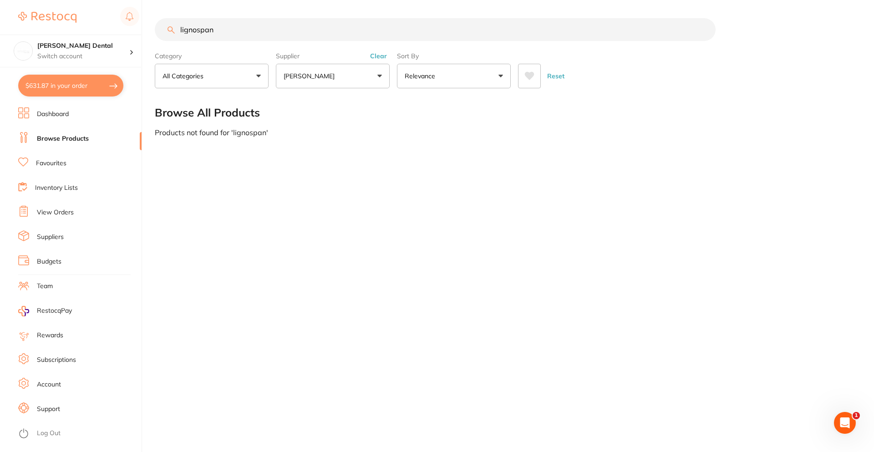
drag, startPoint x: 137, startPoint y: 24, endPoint x: 38, endPoint y: 12, distance: 99.1
click at [43, 18] on div "$631.87 [PERSON_NAME] Dental Switch account [PERSON_NAME] Dental $631.87 in you…" at bounding box center [437, 226] width 874 height 452
click at [51, 163] on link "Favourites" at bounding box center [51, 163] width 31 height 9
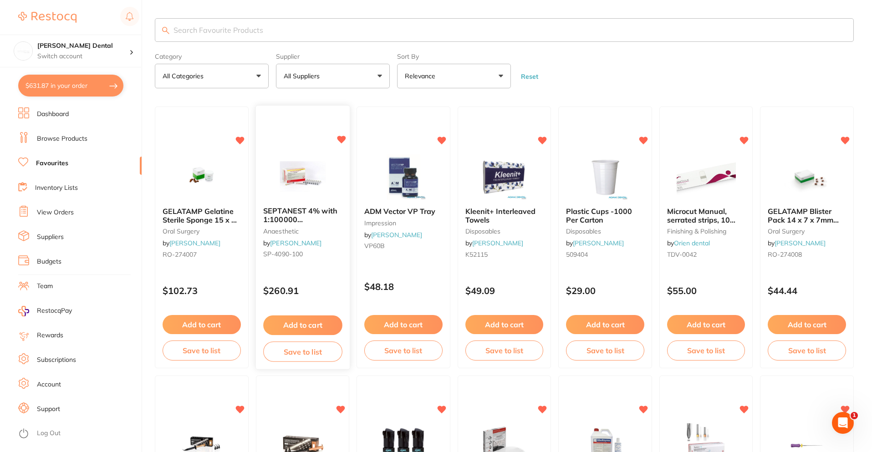
click at [301, 218] on span "SEPTANEST 4% with 1:100000 [MEDICAL_DATA] 2.2ml 2xBox 50 GOLD" at bounding box center [301, 224] width 77 height 35
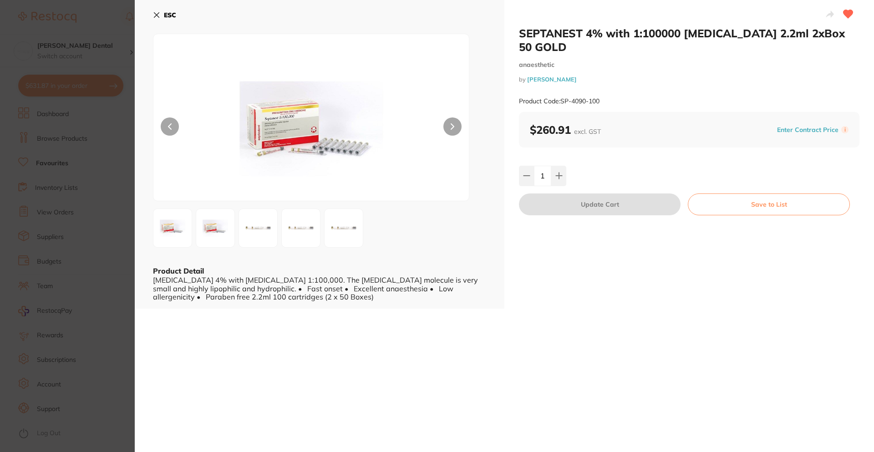
drag, startPoint x: 163, startPoint y: 20, endPoint x: 158, endPoint y: 3, distance: 18.0
click at [163, 20] on button "ESC" at bounding box center [164, 14] width 23 height 15
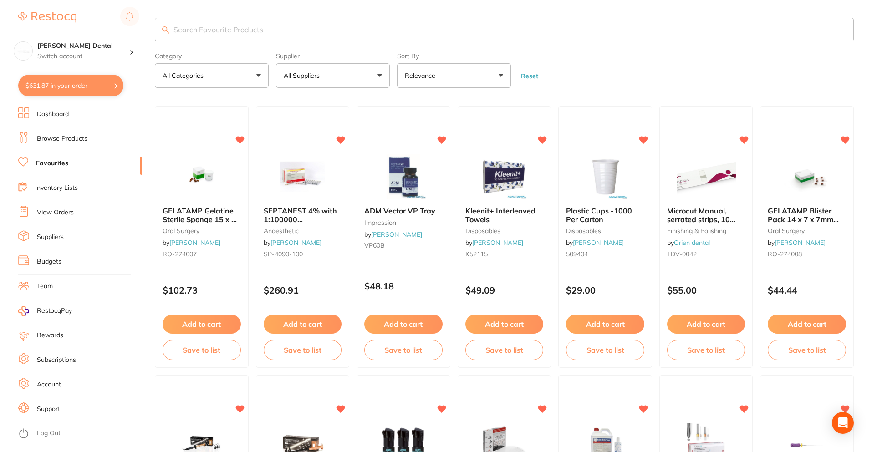
click at [67, 86] on button "$631.87 in your order" at bounding box center [70, 86] width 105 height 22
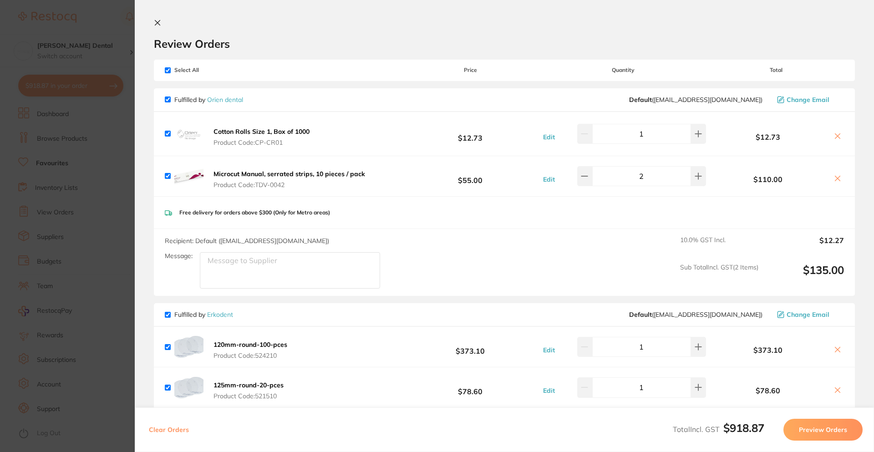
scroll to position [319, 0]
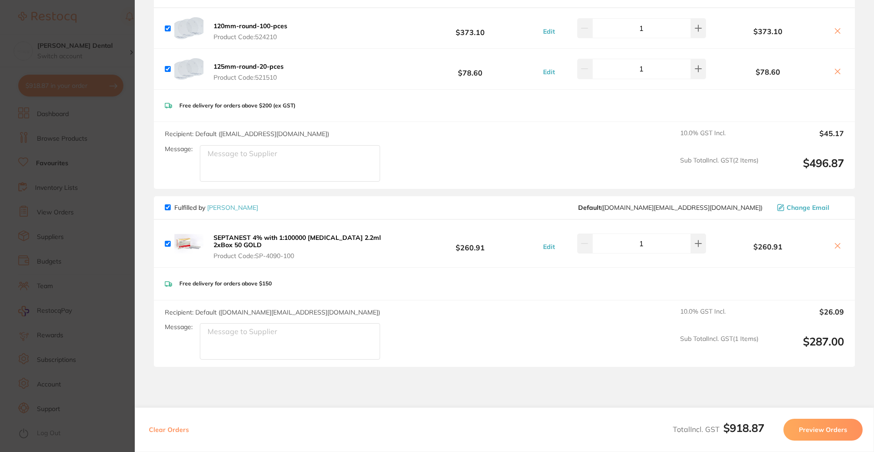
click at [836, 245] on icon at bounding box center [837, 245] width 7 height 7
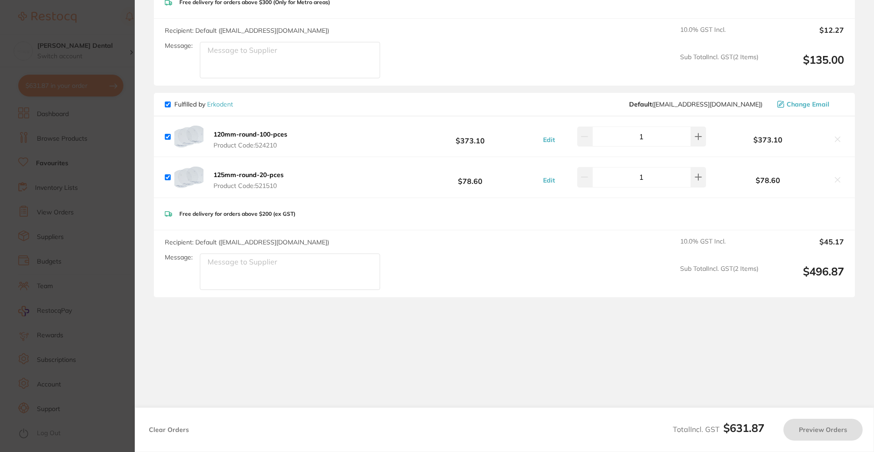
scroll to position [210, 0]
click at [104, 132] on section "Update RRP Set your pre negotiated price for this item. Item Agreed RRP (excl. …" at bounding box center [437, 226] width 874 height 452
checkbox input "true"
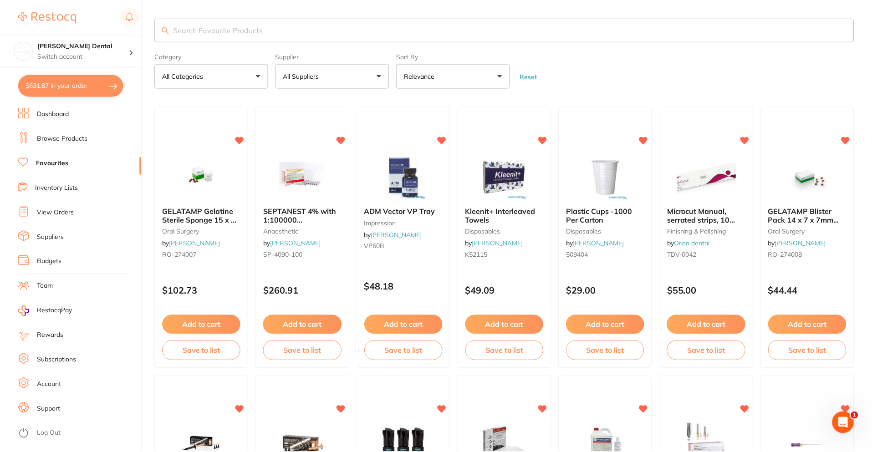
scroll to position [319, 0]
click at [58, 212] on link "View Orders" at bounding box center [55, 212] width 37 height 9
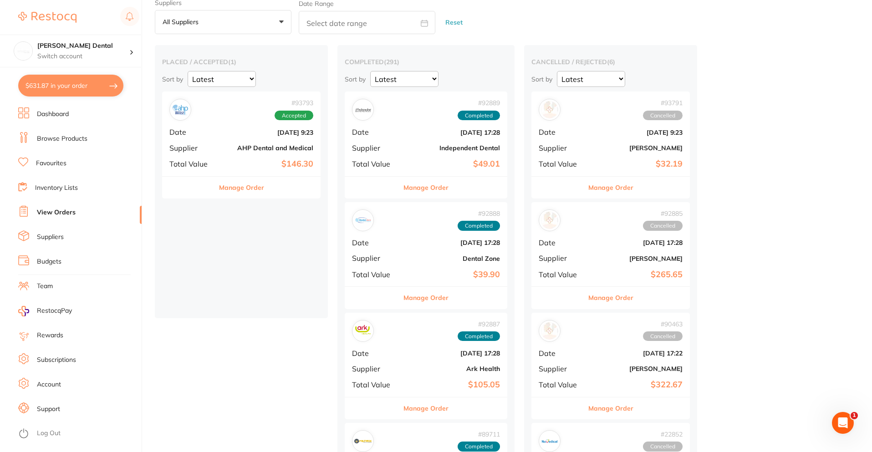
scroll to position [46, 0]
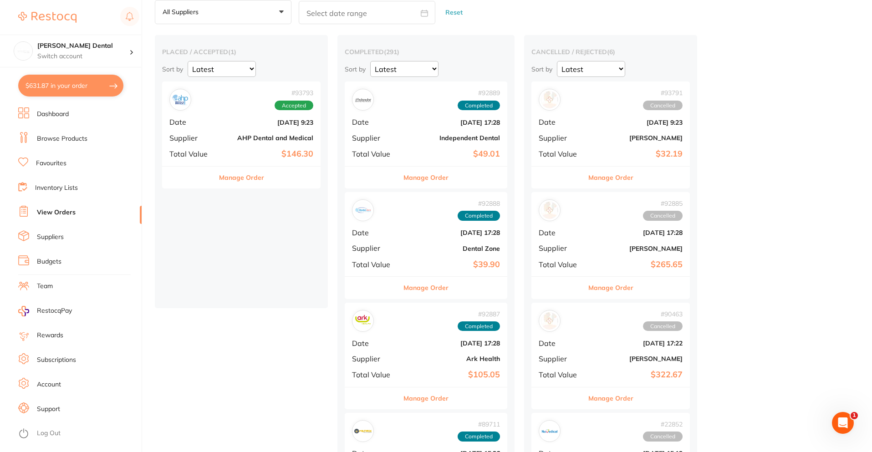
click at [419, 129] on div "# 92889 Completed Date [DATE] 17:28 Supplier Independent Dental Total Value $49…" at bounding box center [426, 124] width 163 height 84
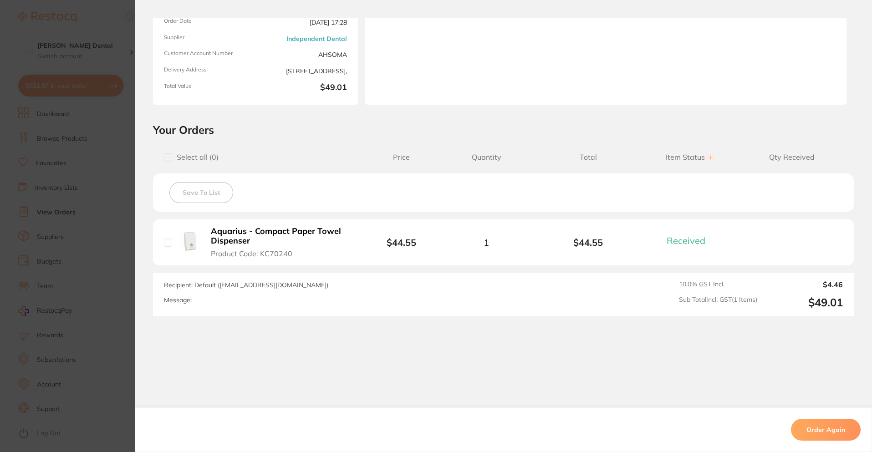
click at [106, 266] on section "Order ID: Restocq- 92889 Order Information 1 Received Completed Order Order Dat…" at bounding box center [436, 226] width 872 height 452
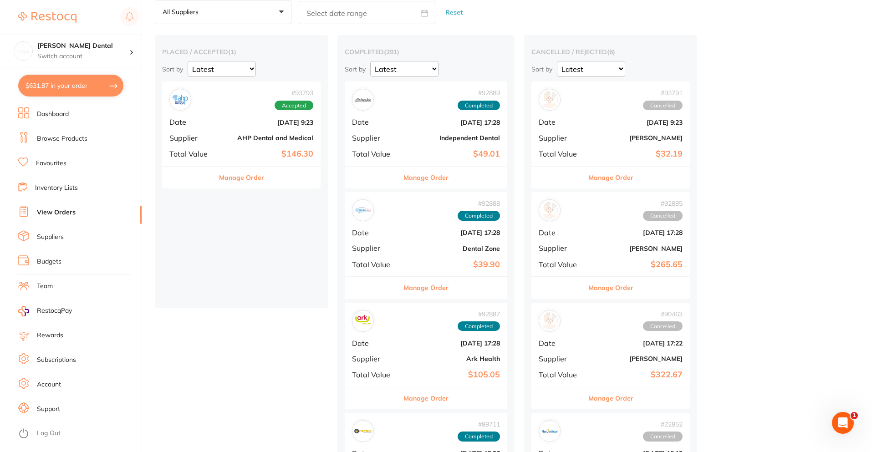
click at [437, 220] on div "# 92888 Completed" at bounding box center [426, 210] width 148 height 22
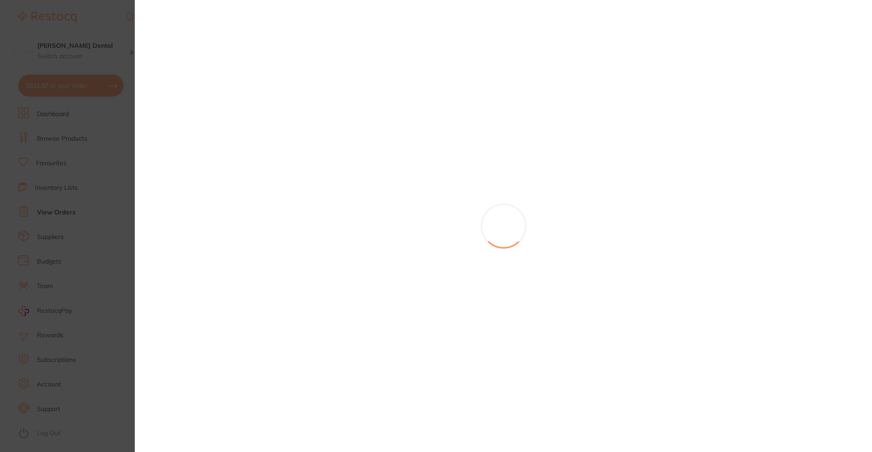
click at [429, 230] on section at bounding box center [436, 226] width 872 height 452
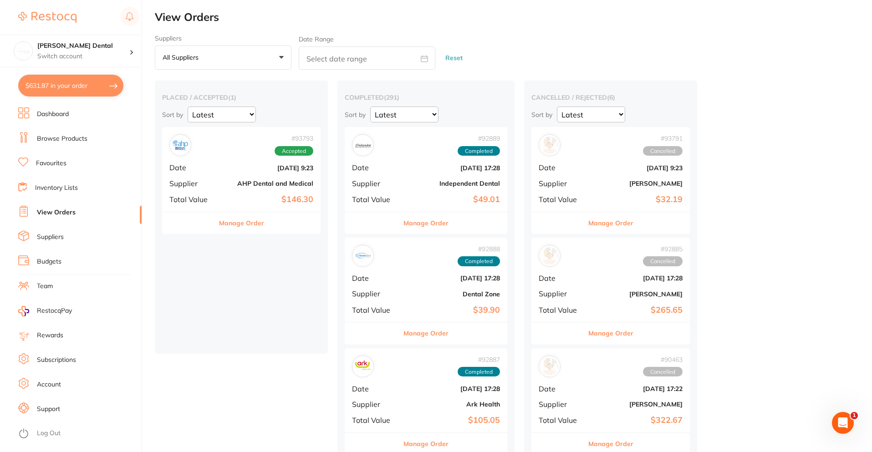
scroll to position [319, 0]
click at [54, 139] on link "Browse Products" at bounding box center [62, 138] width 51 height 9
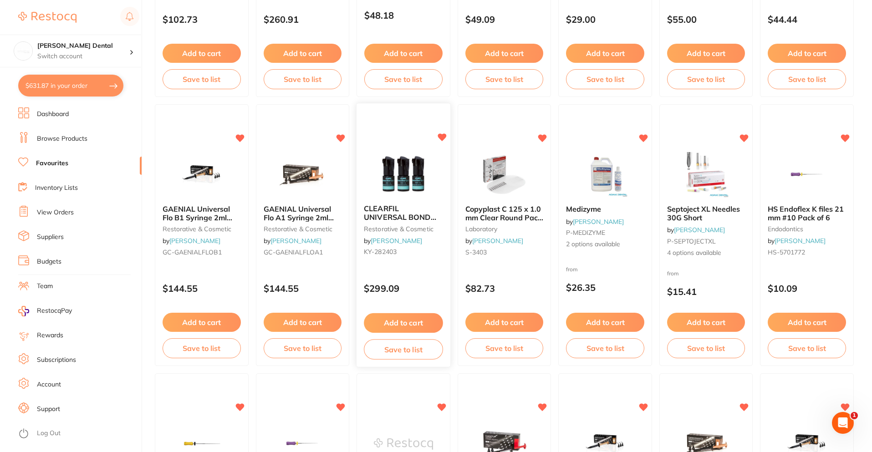
scroll to position [273, 0]
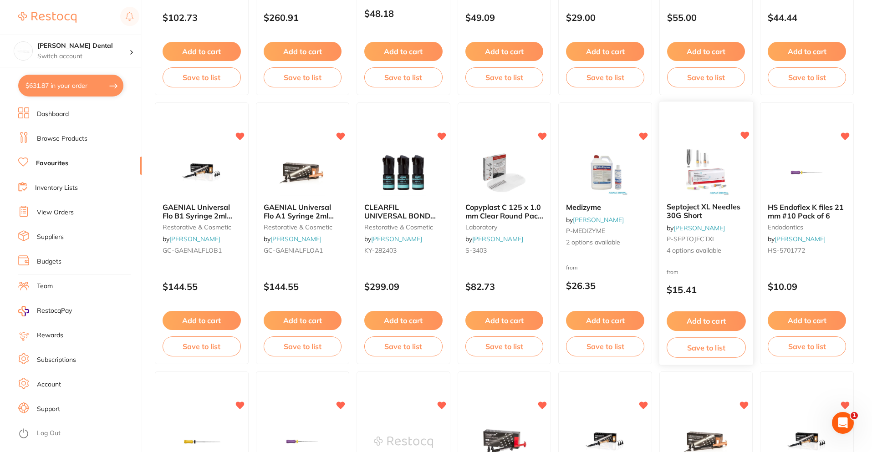
click at [705, 205] on span "Septoject XL Needles 30G Short" at bounding box center [704, 212] width 74 height 18
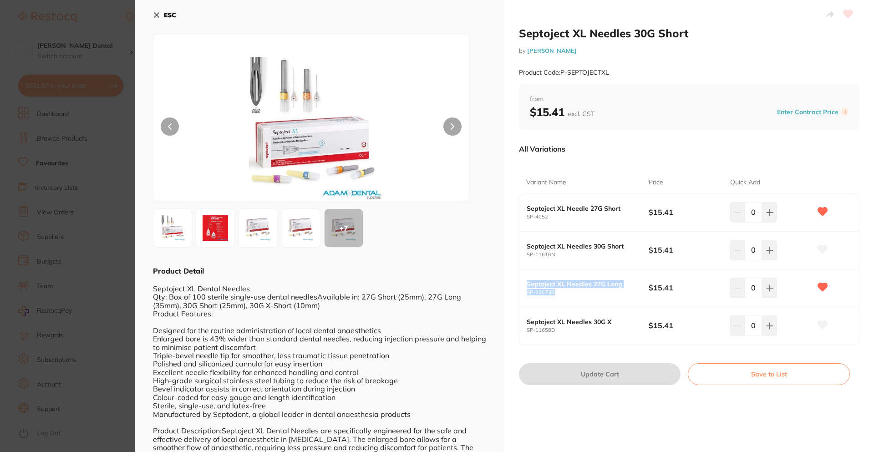
drag, startPoint x: 551, startPoint y: 292, endPoint x: 525, endPoint y: 284, distance: 27.8
click at [525, 284] on div "Septoject XL Needles 27G Long SP-12073B $15.41 0" at bounding box center [690, 289] width 340 height 38
click at [554, 300] on div "Septoject XL Needles 27G Long SP-12073B $15.41 0" at bounding box center [690, 289] width 340 height 38
drag, startPoint x: 553, startPoint y: 293, endPoint x: 528, endPoint y: 284, distance: 26.5
click at [528, 284] on div "Septoject XL Needles 27G Long SP-12073B" at bounding box center [588, 288] width 122 height 15
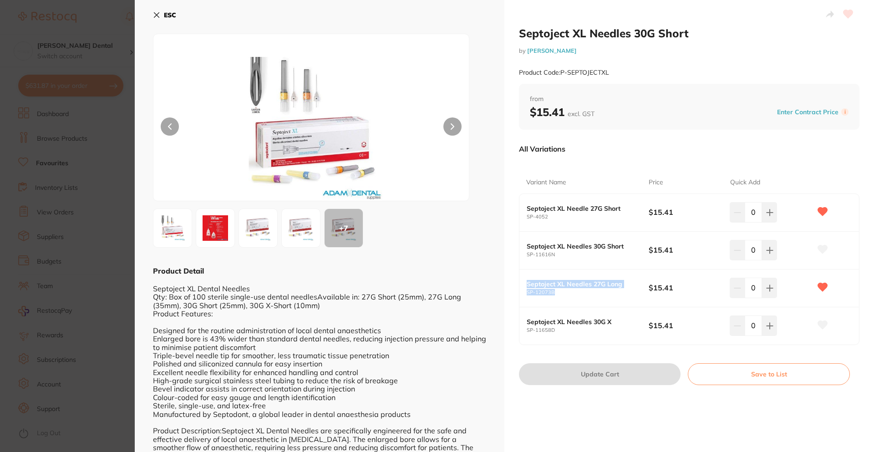
click at [561, 291] on small "SP-12073B" at bounding box center [588, 293] width 122 height 6
drag, startPoint x: 552, startPoint y: 292, endPoint x: 526, endPoint y: 286, distance: 26.5
click at [527, 286] on div "Septoject XL Needles 27G Long SP-12073B" at bounding box center [588, 288] width 122 height 15
click at [569, 301] on div "Septoject XL Needles 27G Long SP-12073B $15.41 0" at bounding box center [690, 289] width 340 height 38
drag, startPoint x: 557, startPoint y: 293, endPoint x: 525, endPoint y: 281, distance: 34.2
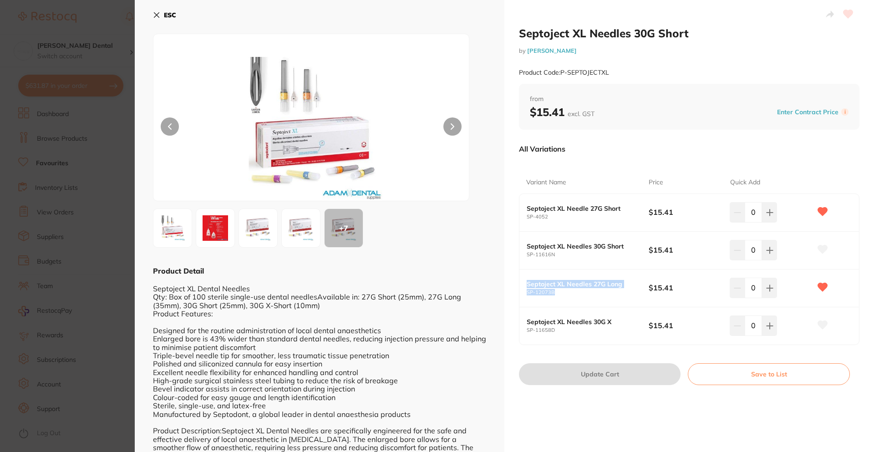
click at [525, 281] on div "Septoject XL Needles 27G Long SP-12073B $15.41 0" at bounding box center [690, 289] width 340 height 38
click at [549, 294] on small "SP-12073B" at bounding box center [588, 293] width 122 height 6
click at [165, 17] on b "ESC" at bounding box center [170, 15] width 12 height 8
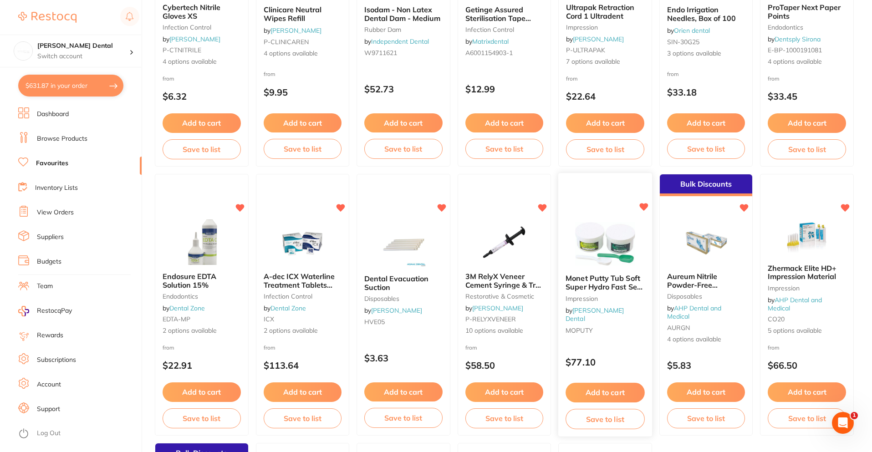
scroll to position [1548, 0]
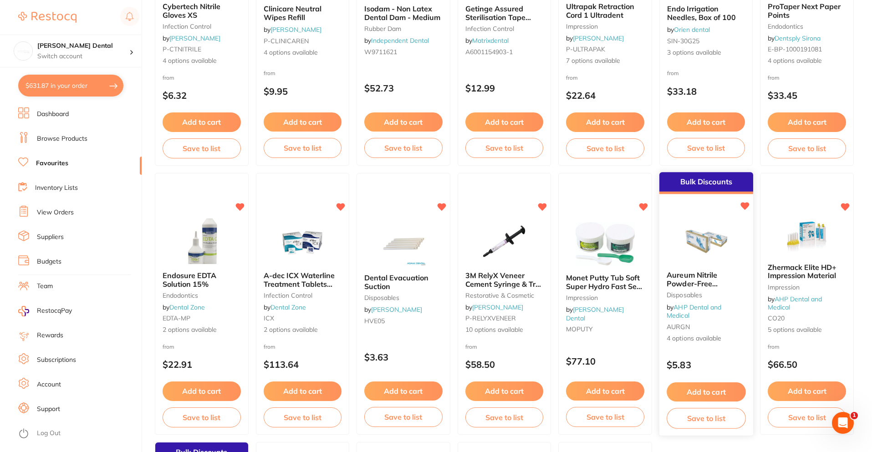
click at [743, 206] on icon at bounding box center [744, 207] width 9 height 8
click at [799, 263] on span "Zhermack Elite HD+ Impression Material" at bounding box center [803, 271] width 70 height 18
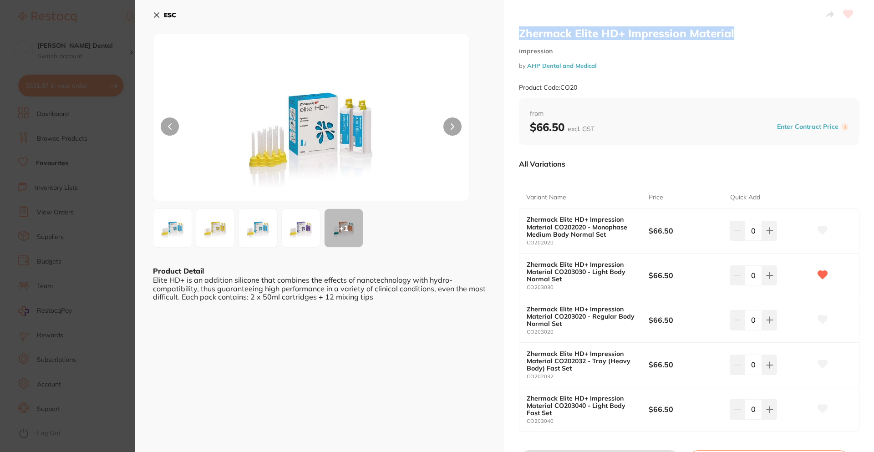
drag, startPoint x: 517, startPoint y: 35, endPoint x: 749, endPoint y: 37, distance: 231.8
click at [756, 26] on div "Zhermack Elite HD+ Impression Material impression by AHP Dental and Medical Pro…" at bounding box center [690, 249] width 370 height 498
click at [749, 37] on h2 "Zhermack Elite HD+ Impression Material" at bounding box center [689, 33] width 341 height 14
drag, startPoint x: 517, startPoint y: 34, endPoint x: 732, endPoint y: 34, distance: 215.0
click at [732, 34] on div "Zhermack Elite HD+ Impression Material impression by AHP Dental and Medical Pro…" at bounding box center [690, 249] width 370 height 498
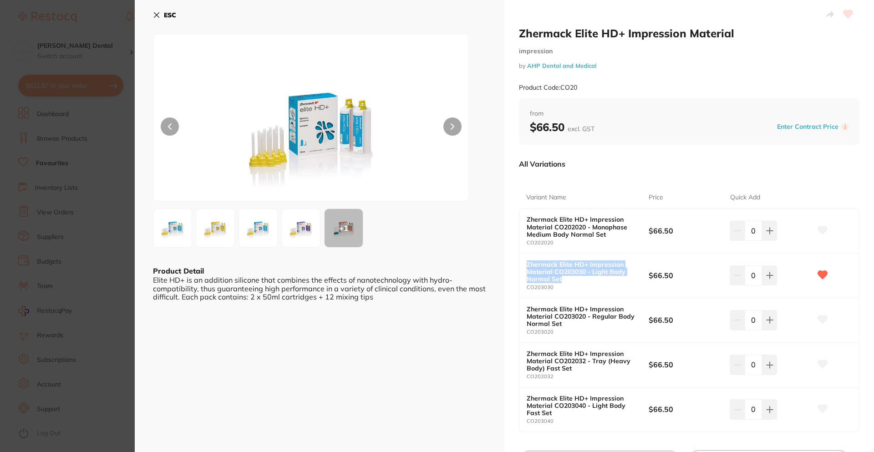
drag, startPoint x: 526, startPoint y: 265, endPoint x: 563, endPoint y: 282, distance: 40.5
click at [563, 282] on b "Zhermack Elite HD+ Impression Material CO203030 - Light Body Normal Set" at bounding box center [582, 272] width 110 height 22
click at [564, 281] on b "Zhermack Elite HD+ Impression Material CO203030 - Light Body Normal Set" at bounding box center [582, 272] width 110 height 22
drag, startPoint x: 561, startPoint y: 280, endPoint x: 523, endPoint y: 263, distance: 41.0
click at [523, 263] on div "Zhermack Elite HD+ Impression Material CO203030 - Light Body Normal Set CO20303…" at bounding box center [690, 276] width 340 height 45
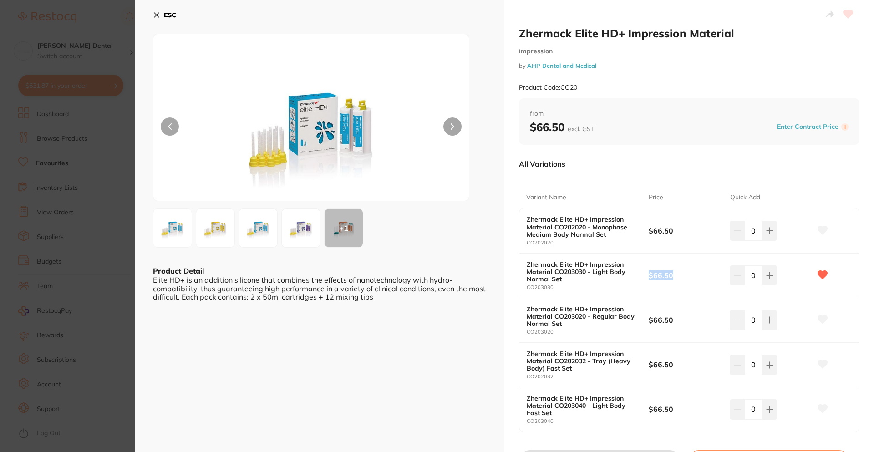
drag, startPoint x: 648, startPoint y: 274, endPoint x: 677, endPoint y: 274, distance: 29.1
click at [677, 274] on b "$66.50" at bounding box center [685, 276] width 73 height 10
drag, startPoint x: 670, startPoint y: 275, endPoint x: 648, endPoint y: 278, distance: 22.6
click at [649, 278] on b "$66.50" at bounding box center [685, 276] width 73 height 10
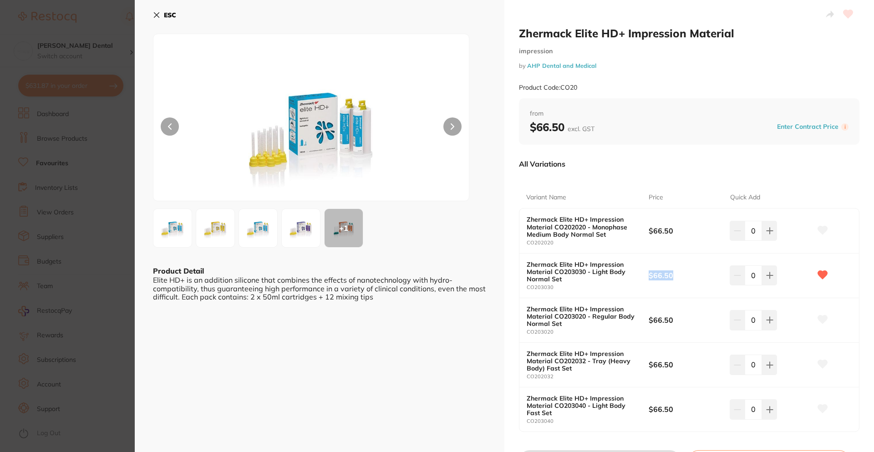
click at [670, 276] on b "$66.50" at bounding box center [685, 276] width 73 height 10
drag, startPoint x: 670, startPoint y: 276, endPoint x: 654, endPoint y: 276, distance: 16.9
click at [654, 276] on b "$66.50" at bounding box center [685, 276] width 73 height 10
click at [651, 279] on b "$66.50" at bounding box center [685, 276] width 73 height 10
drag, startPoint x: 645, startPoint y: 276, endPoint x: 675, endPoint y: 276, distance: 30.5
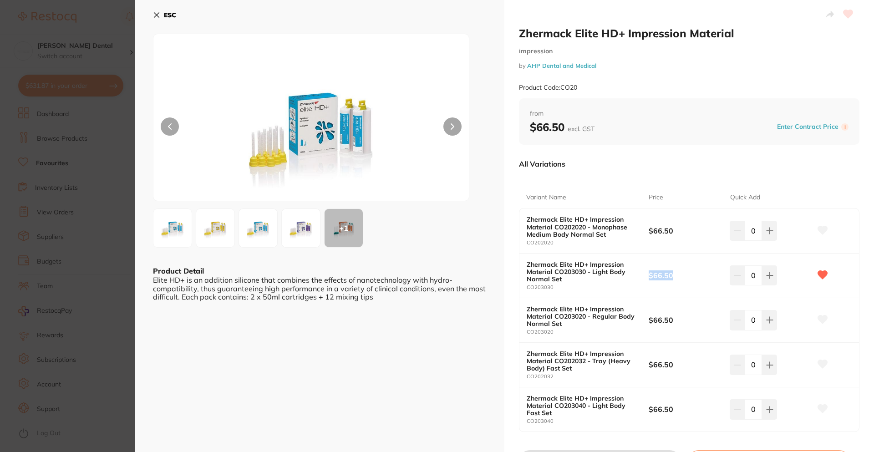
click at [675, 276] on div "Zhermack Elite HD+ Impression Material CO203030 - Light Body Normal Set CO20303…" at bounding box center [690, 276] width 340 height 45
click at [676, 276] on b "$66.50" at bounding box center [685, 276] width 73 height 10
drag, startPoint x: 674, startPoint y: 275, endPoint x: 644, endPoint y: 275, distance: 30.1
click at [644, 275] on div "Zhermack Elite HD+ Impression Material CO203030 - Light Body Normal Set CO20303…" at bounding box center [690, 276] width 340 height 45
click at [649, 283] on div "Zhermack Elite HD+ Impression Material CO203030 - Light Body Normal Set CO20303…" at bounding box center [690, 276] width 340 height 45
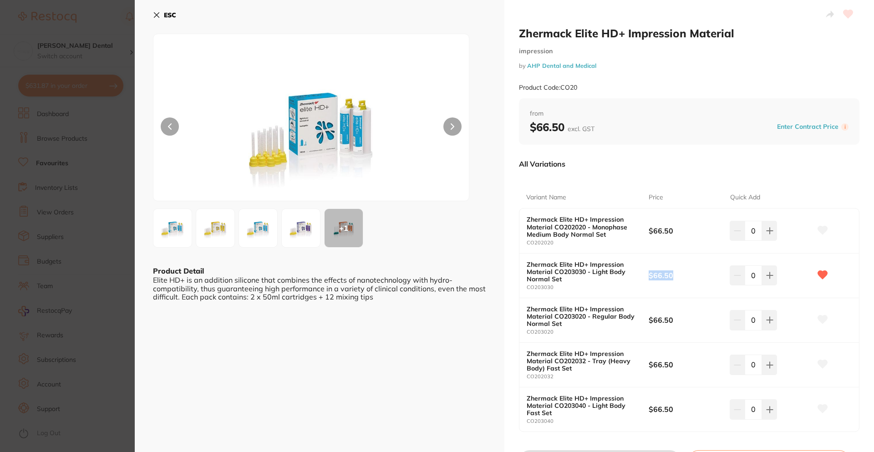
drag, startPoint x: 649, startPoint y: 276, endPoint x: 670, endPoint y: 276, distance: 20.9
click at [670, 276] on b "$66.50" at bounding box center [685, 276] width 73 height 10
click at [676, 276] on b "$66.50" at bounding box center [685, 276] width 73 height 10
drag, startPoint x: 671, startPoint y: 274, endPoint x: 647, endPoint y: 276, distance: 23.7
click at [649, 276] on b "$66.50" at bounding box center [685, 276] width 73 height 10
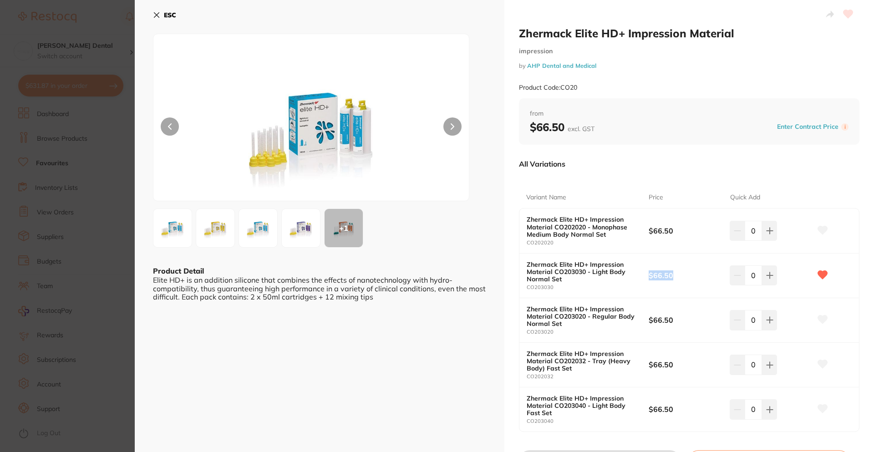
click at [672, 276] on b "$66.50" at bounding box center [685, 276] width 73 height 10
drag, startPoint x: 672, startPoint y: 276, endPoint x: 651, endPoint y: 278, distance: 21.6
click at [651, 278] on b "$66.50" at bounding box center [685, 276] width 73 height 10
click at [681, 276] on b "$66.50" at bounding box center [685, 276] width 73 height 10
drag, startPoint x: 674, startPoint y: 275, endPoint x: 648, endPoint y: 274, distance: 26.0
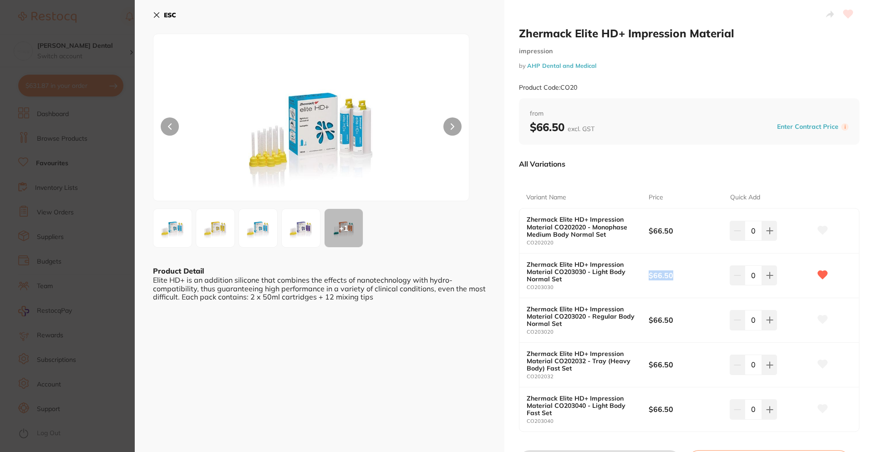
click at [649, 274] on b "$66.50" at bounding box center [685, 276] width 73 height 10
click at [676, 276] on b "$66.50" at bounding box center [685, 276] width 73 height 10
drag, startPoint x: 669, startPoint y: 276, endPoint x: 649, endPoint y: 276, distance: 20.0
click at [649, 276] on b "$66.50" at bounding box center [685, 276] width 73 height 10
click at [688, 277] on b "$66.50" at bounding box center [685, 276] width 73 height 10
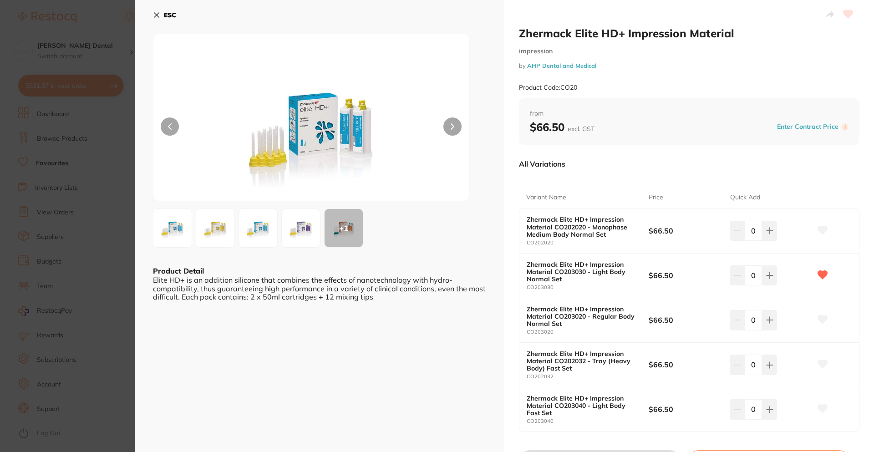
click at [164, 16] on b "ESC" at bounding box center [170, 15] width 12 height 8
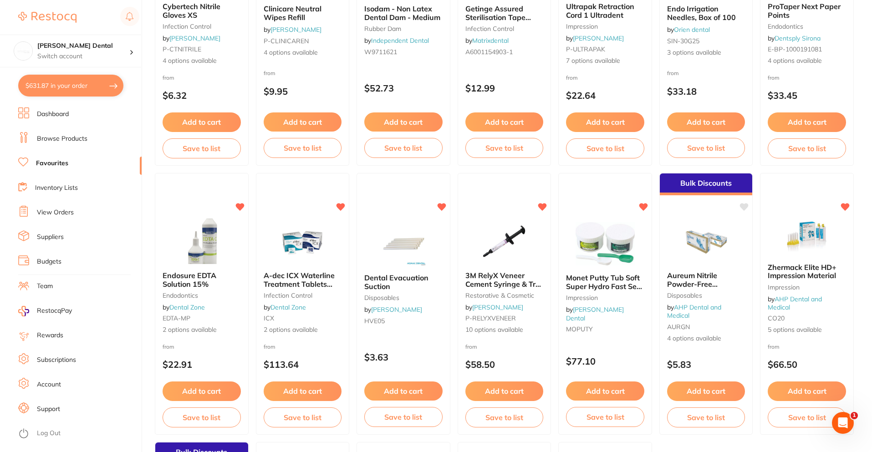
click at [57, 214] on link "View Orders" at bounding box center [55, 212] width 37 height 9
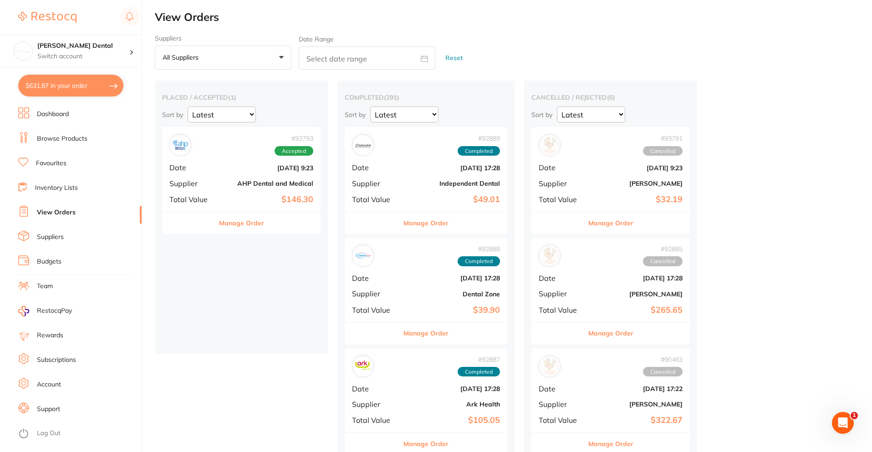
click at [238, 161] on div "# 93793 Accepted Date [DATE] 9:23 Supplier AHP Dental and Medical Total Value $…" at bounding box center [241, 169] width 158 height 84
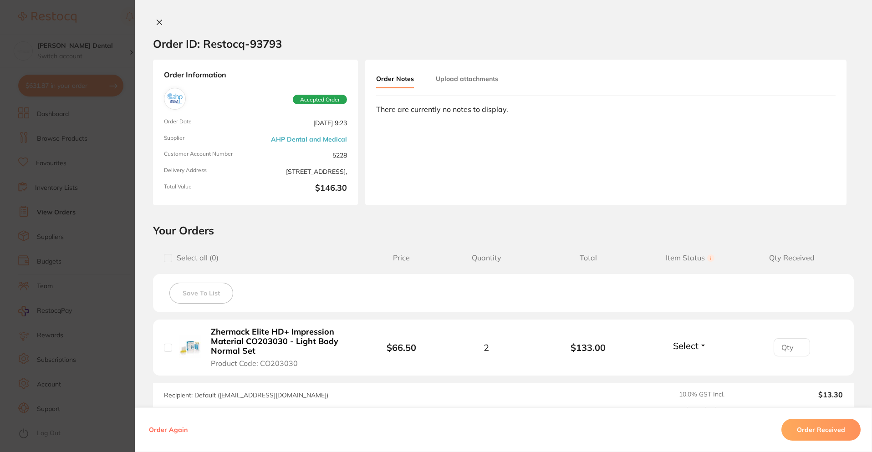
click at [153, 22] on button at bounding box center [159, 23] width 13 height 10
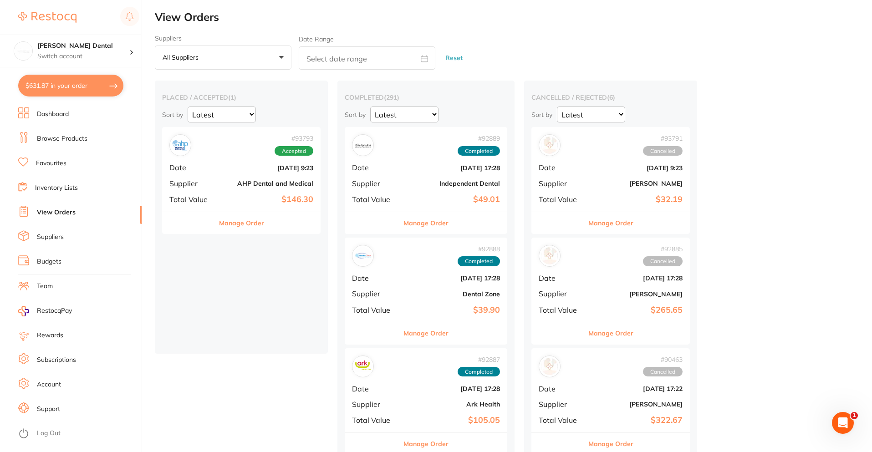
click at [230, 170] on b "[DATE] 9:23" at bounding box center [267, 167] width 91 height 7
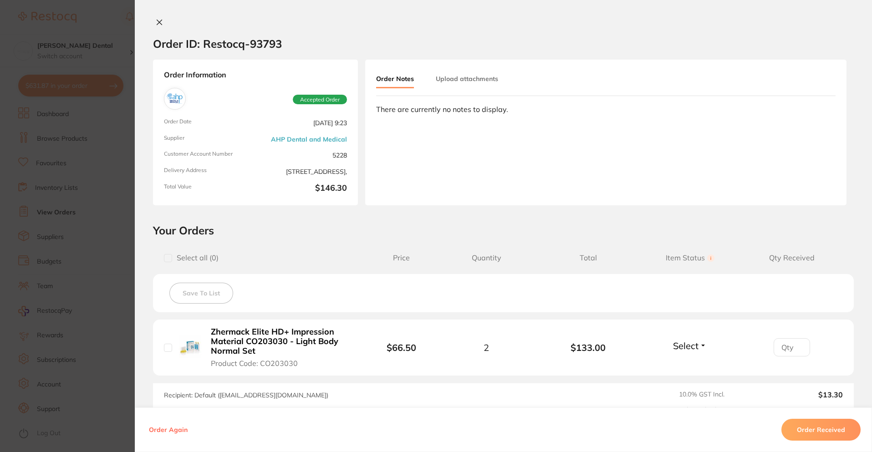
click at [157, 25] on icon at bounding box center [159, 22] width 5 height 5
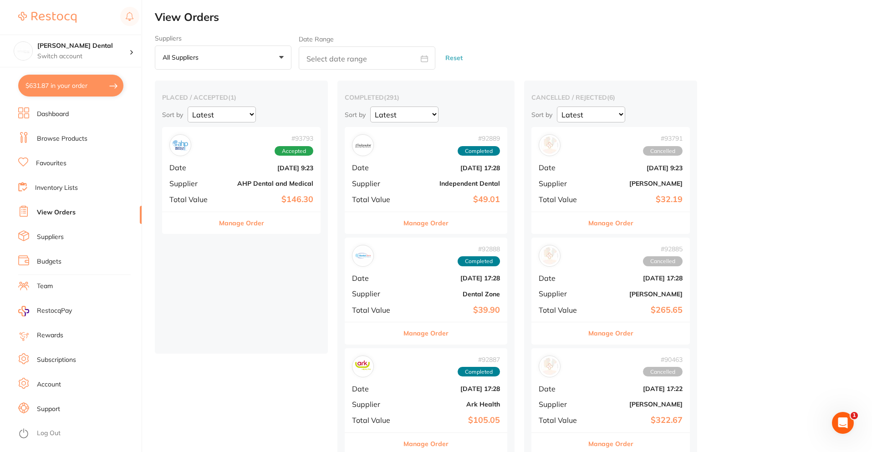
click at [244, 228] on button "Manage Order" at bounding box center [241, 223] width 45 height 22
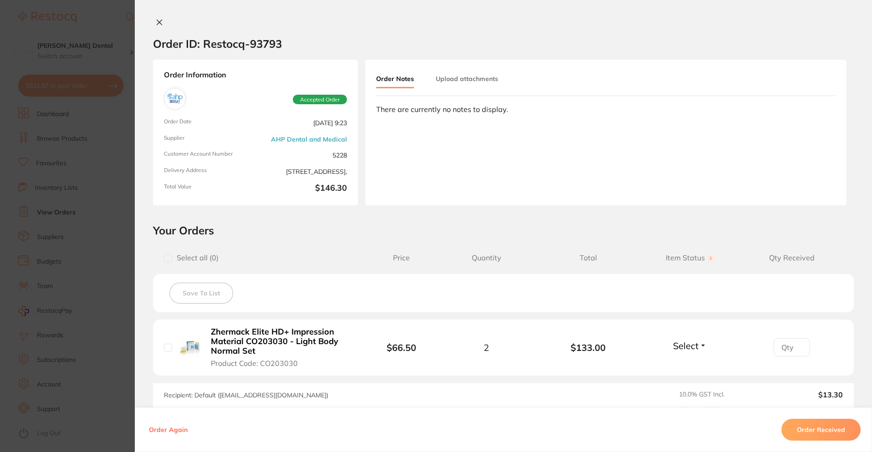
click at [439, 78] on button "Upload attachments" at bounding box center [467, 79] width 62 height 16
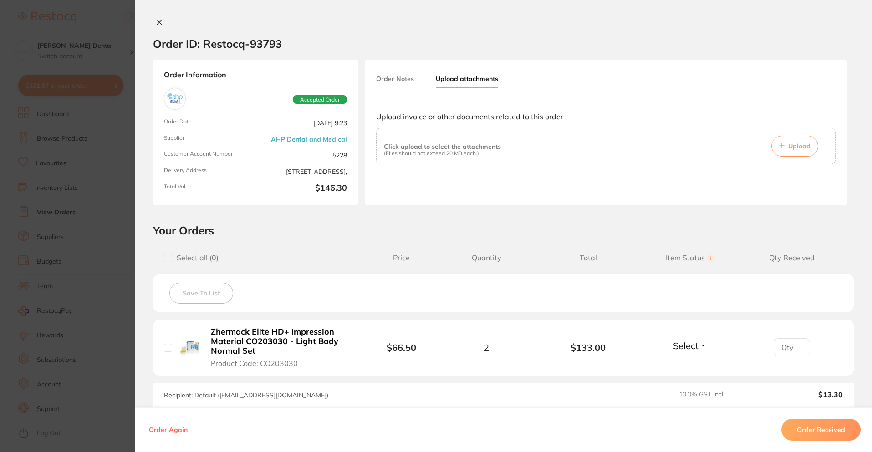
click at [392, 77] on button "Order Notes" at bounding box center [395, 79] width 38 height 16
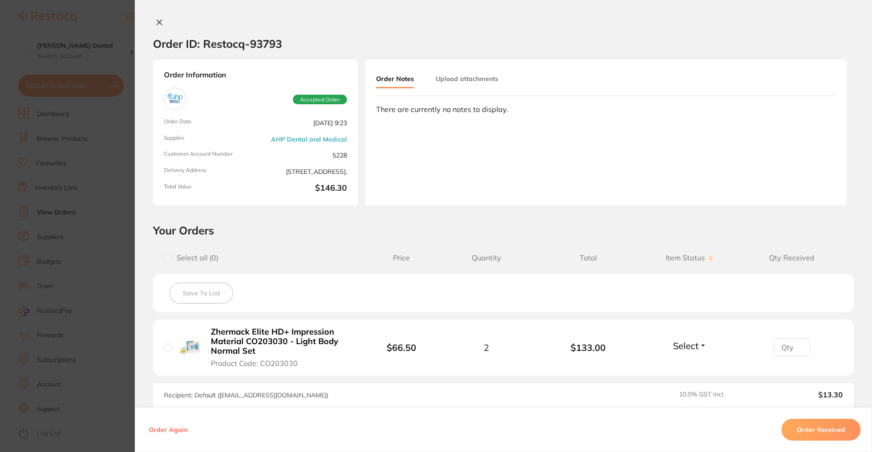
click at [157, 22] on icon at bounding box center [159, 22] width 5 height 5
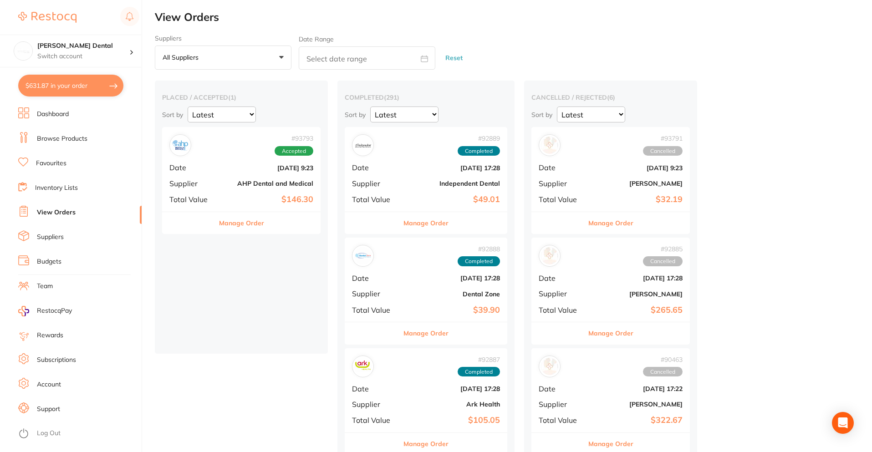
click at [261, 272] on div "placed / accepted ( 1 ) Sort by Latest Notification # 93793 Accepted Date Sept …" at bounding box center [241, 217] width 173 height 273
